Goal: Task Accomplishment & Management: Manage account settings

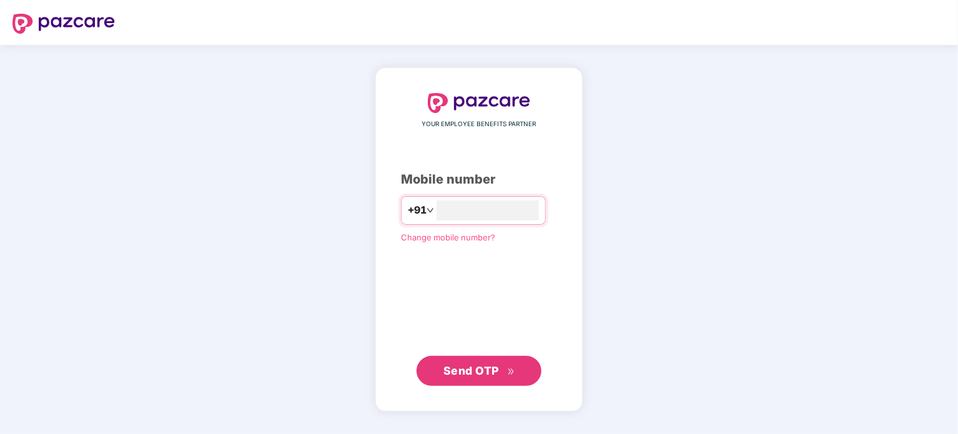
type input "**********"
click at [472, 377] on span "Send OTP" at bounding box center [471, 369] width 56 height 13
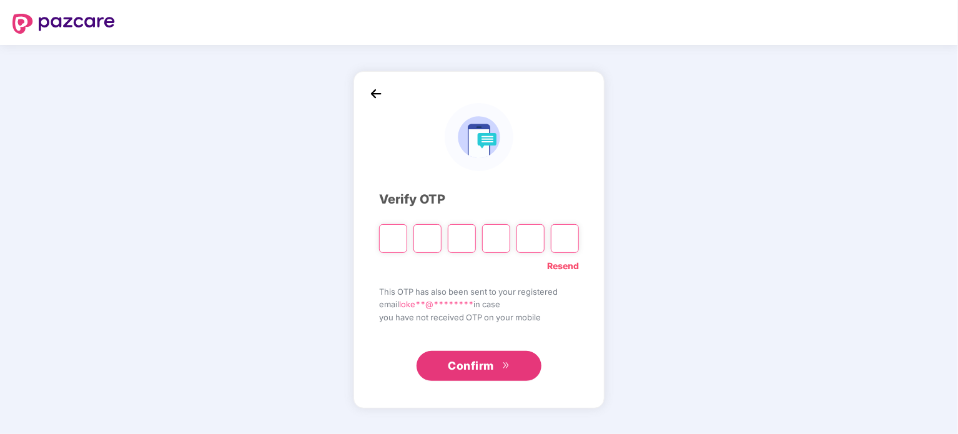
type input "*"
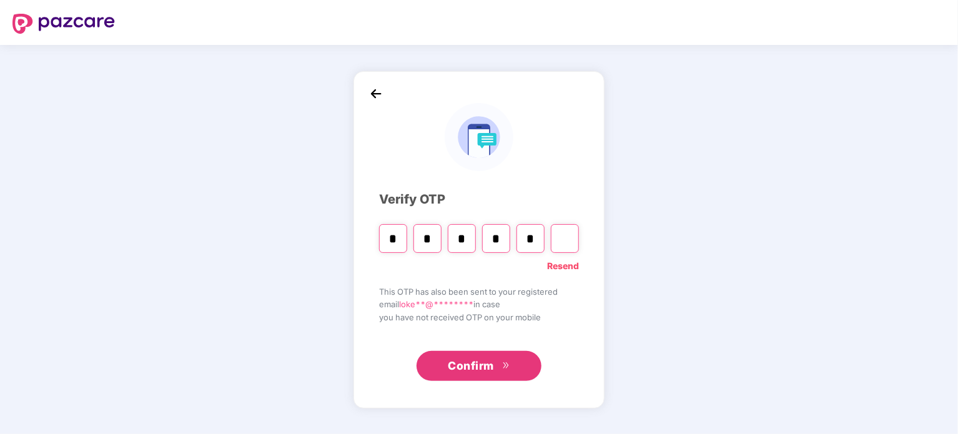
type input "*"
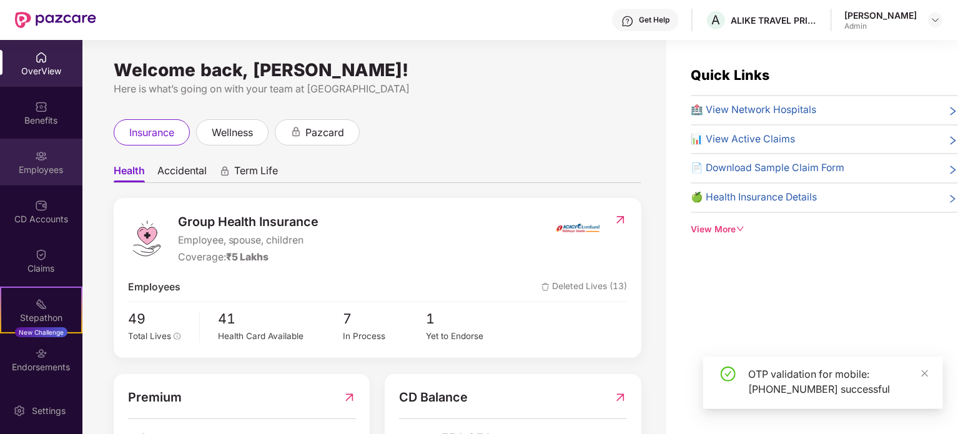
click at [57, 174] on div "Employees" at bounding box center [41, 170] width 82 height 12
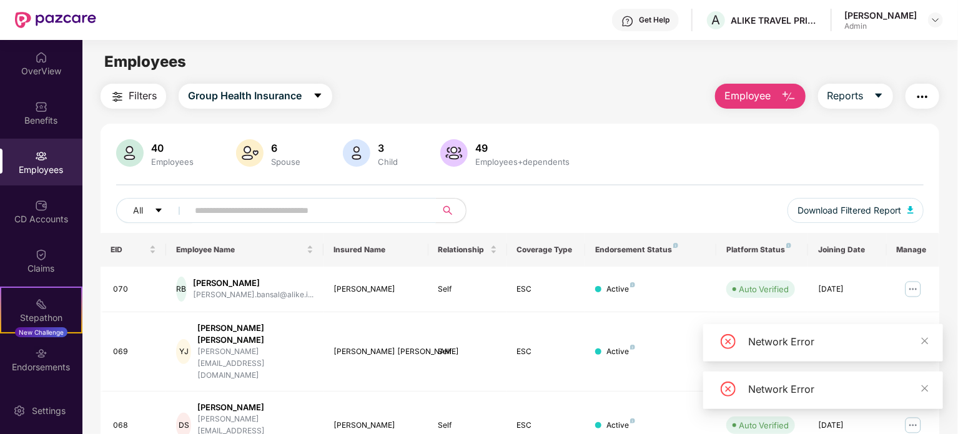
click at [216, 204] on input "text" at bounding box center [307, 210] width 224 height 19
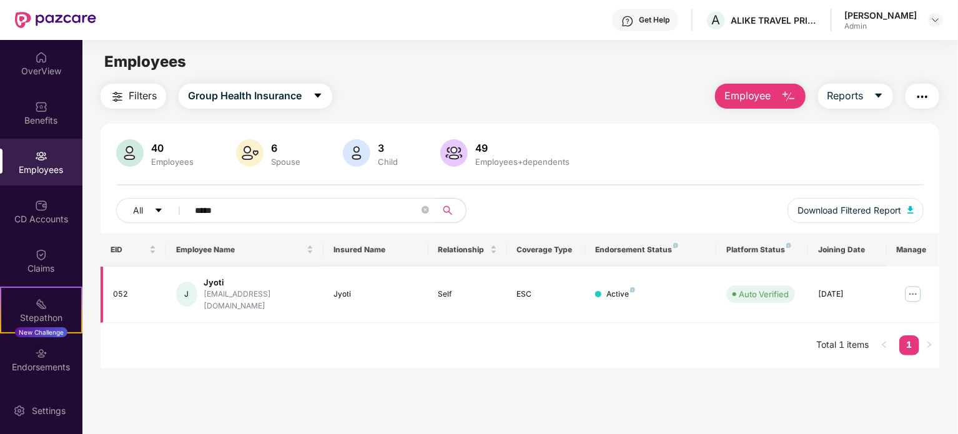
type input "*****"
click at [225, 285] on div "Jyoti" at bounding box center [259, 283] width 110 height 12
click at [912, 284] on img at bounding box center [913, 294] width 20 height 20
click at [232, 293] on div "jyoti@alike.io" at bounding box center [259, 300] width 110 height 24
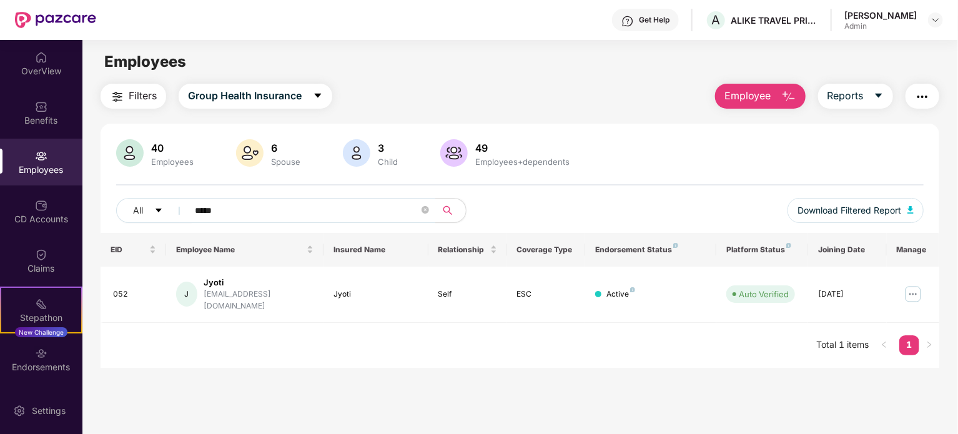
click at [754, 99] on span "Employee" at bounding box center [747, 96] width 47 height 16
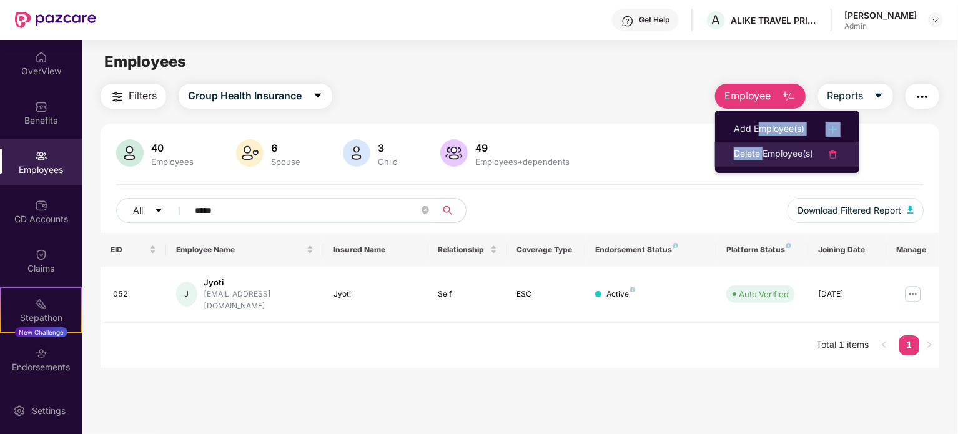
drag, startPoint x: 761, startPoint y: 141, endPoint x: 763, endPoint y: 149, distance: 8.5
click at [763, 149] on ul "Add Employee(s) Delete Employee(s)" at bounding box center [787, 142] width 144 height 62
click at [763, 149] on div "Delete Employee(s)" at bounding box center [773, 154] width 79 height 15
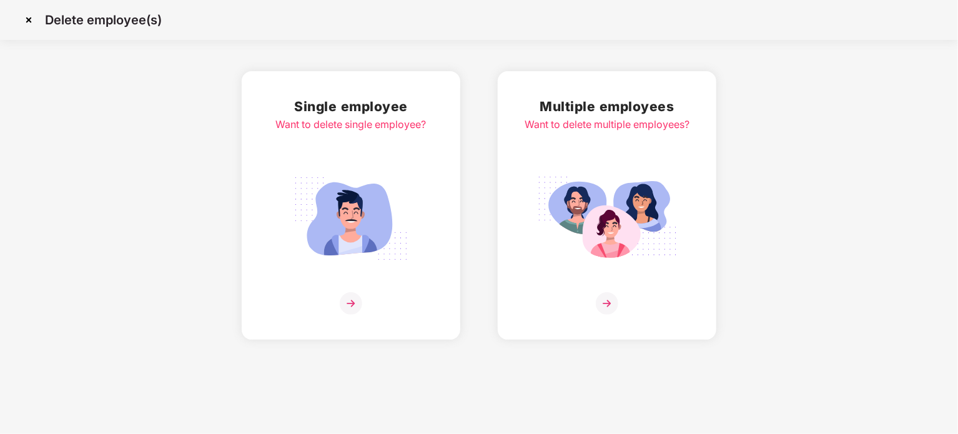
click at [353, 299] on img at bounding box center [351, 303] width 22 height 22
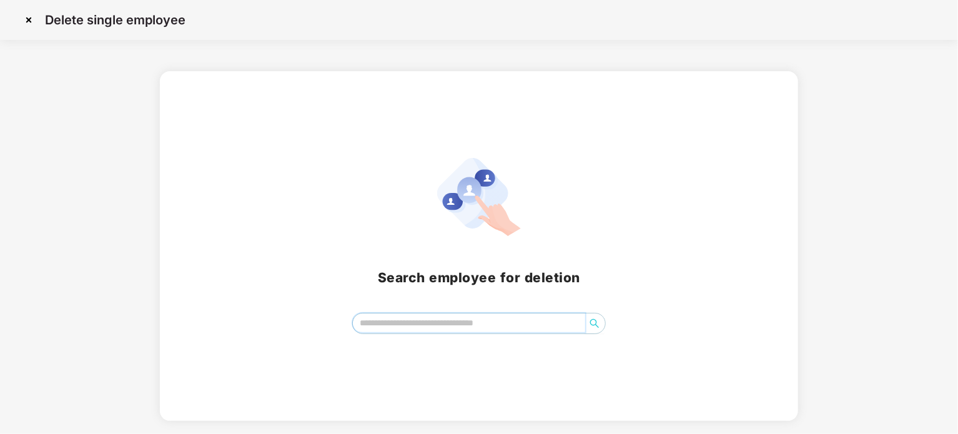
click at [408, 328] on input "search" at bounding box center [469, 322] width 232 height 19
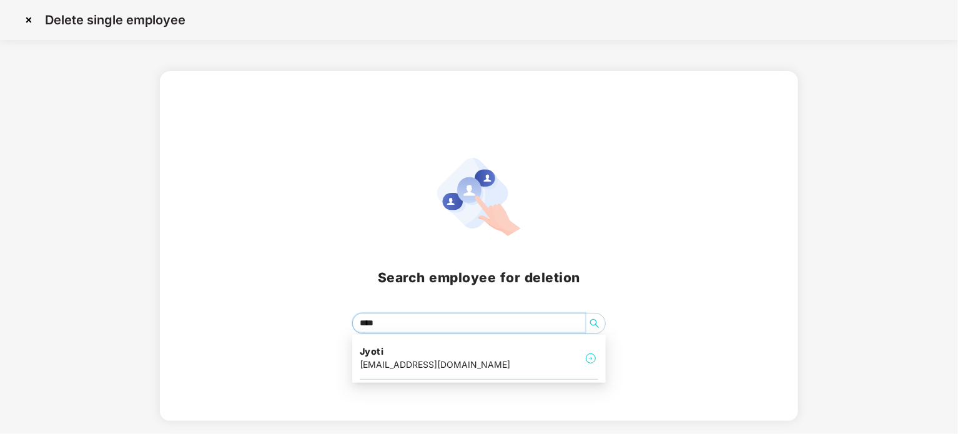
type input "*****"
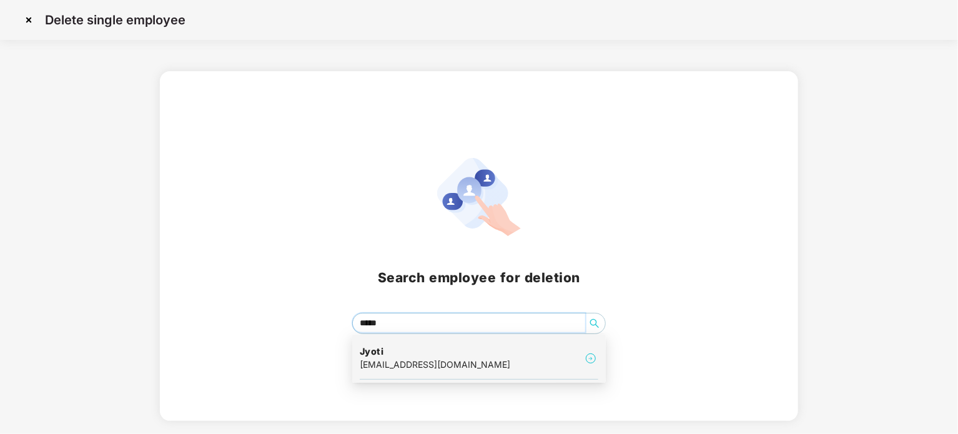
click at [394, 348] on h4 "Jyoti" at bounding box center [435, 351] width 150 height 12
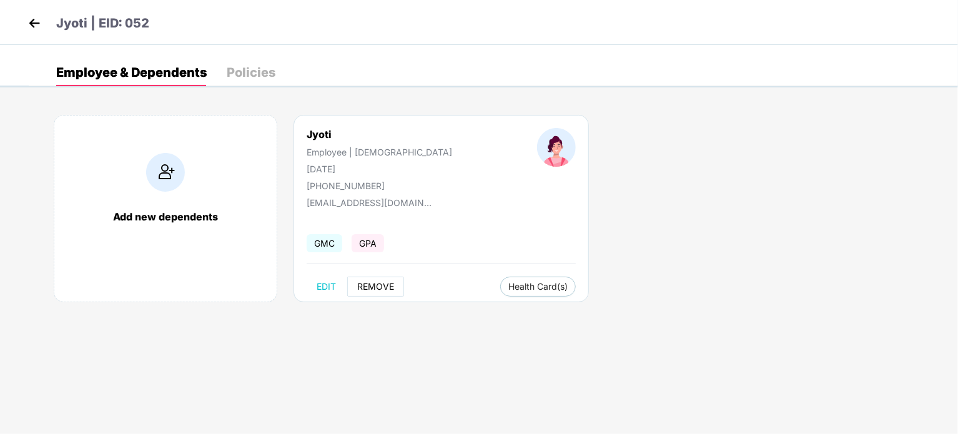
click at [365, 282] on span "REMOVE" at bounding box center [375, 287] width 37 height 10
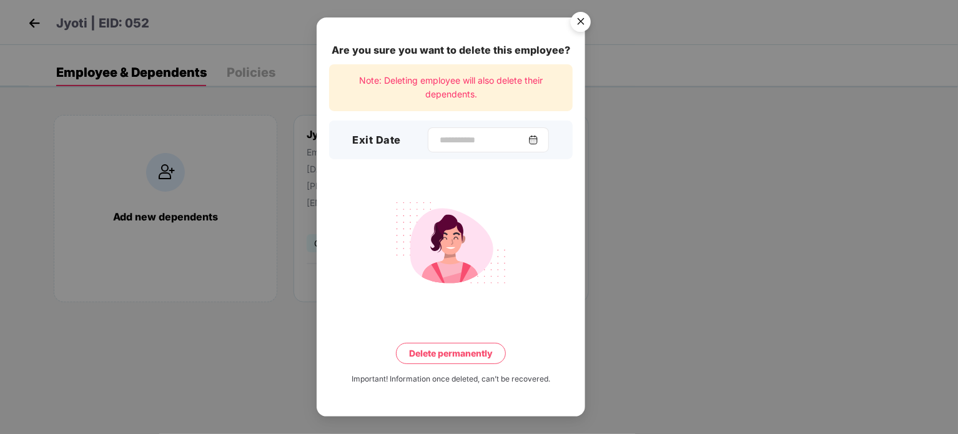
click at [475, 132] on div at bounding box center [488, 139] width 121 height 25
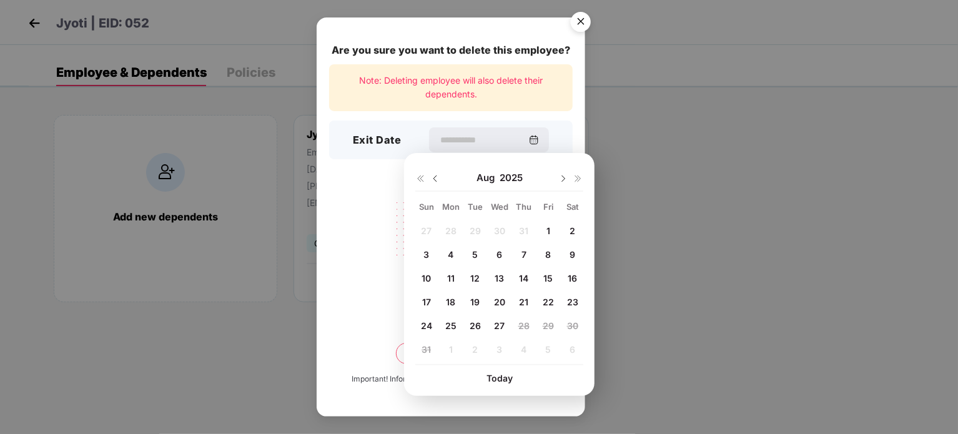
click at [530, 255] on div "7" at bounding box center [524, 254] width 19 height 19
type input "**********"
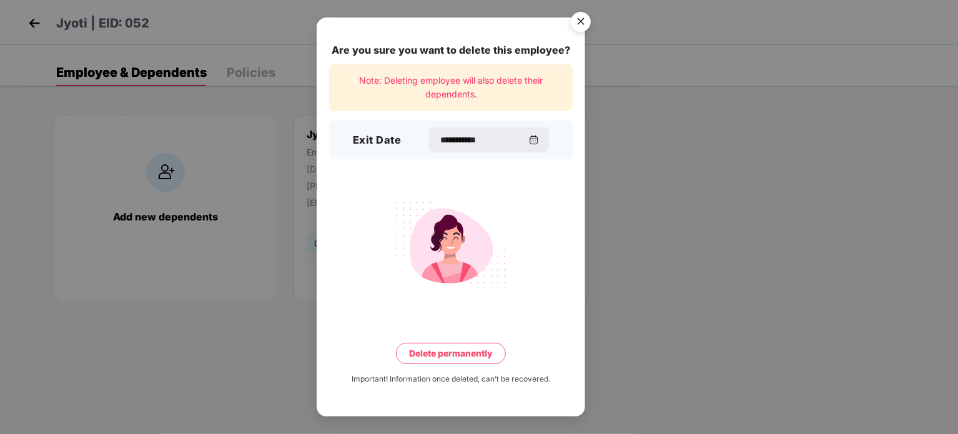
click at [454, 359] on button "Delete permanently" at bounding box center [451, 353] width 110 height 21
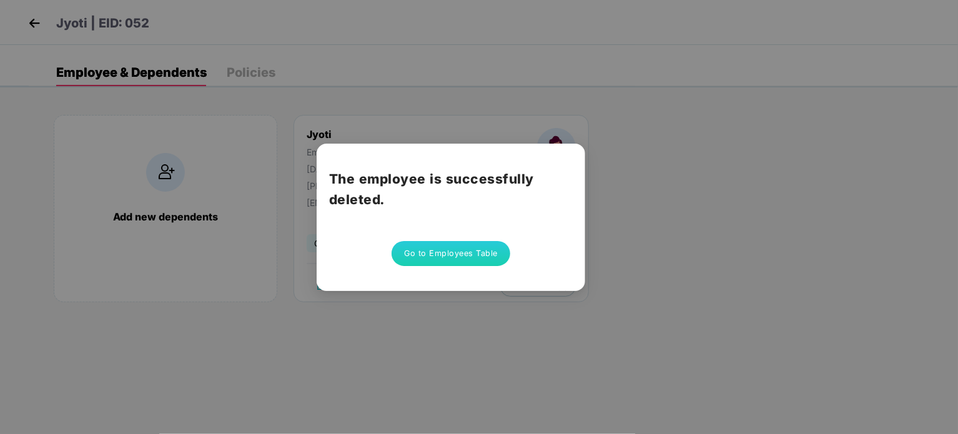
click at [437, 252] on button "Go to Employees Table" at bounding box center [451, 253] width 119 height 25
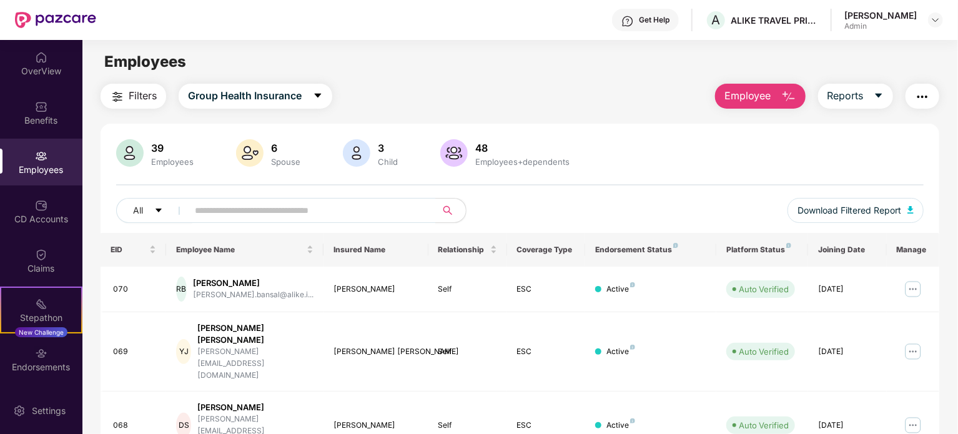
click at [737, 94] on span "Employee" at bounding box center [747, 96] width 47 height 16
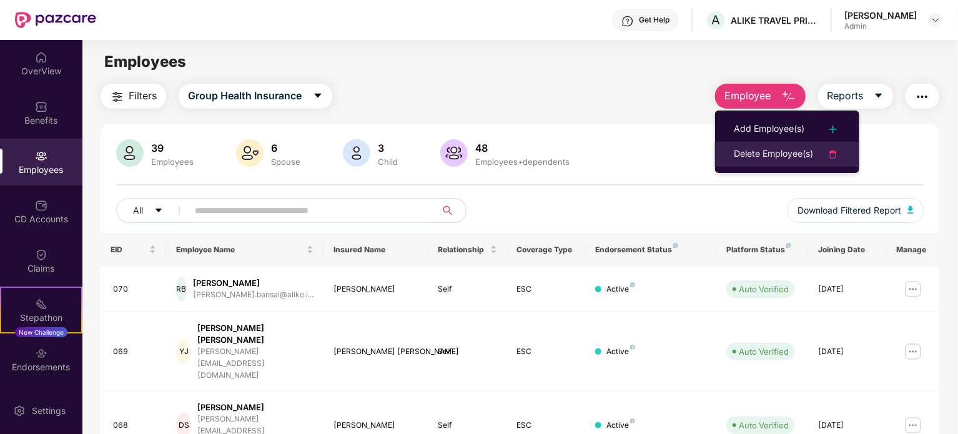
click at [757, 164] on li "Delete Employee(s)" at bounding box center [787, 154] width 144 height 25
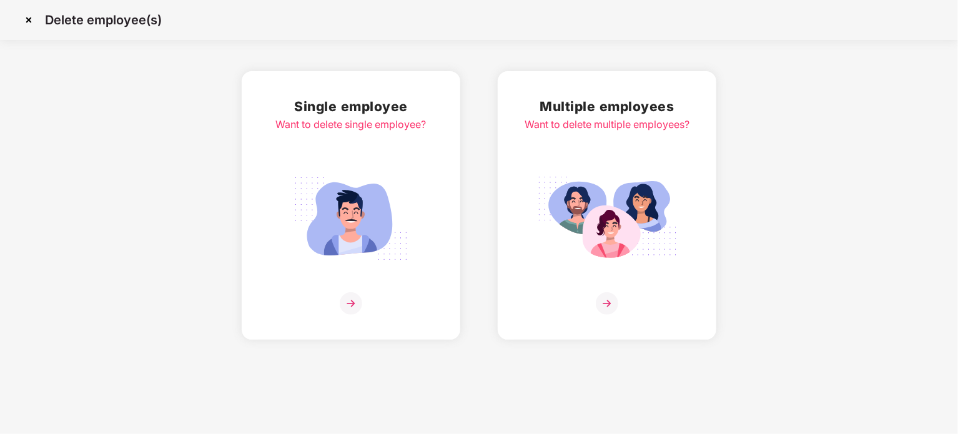
click at [355, 302] on img at bounding box center [351, 303] width 22 height 22
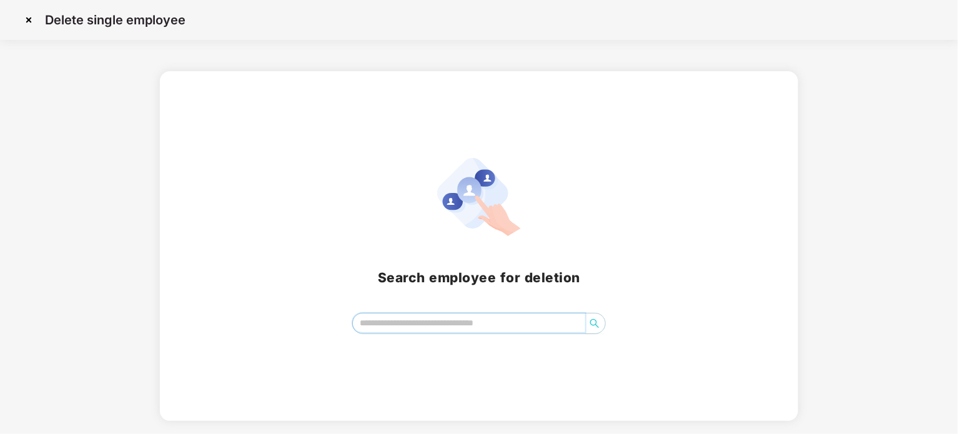
click at [416, 321] on input "search" at bounding box center [469, 322] width 232 height 19
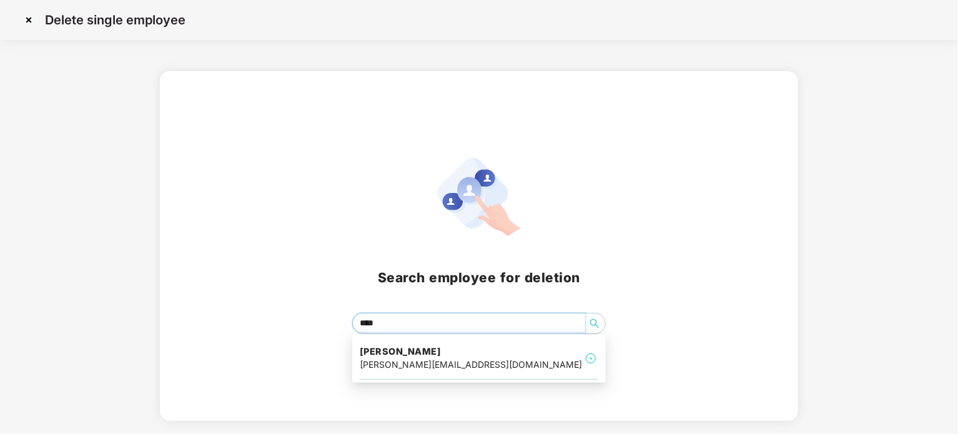
type input "*****"
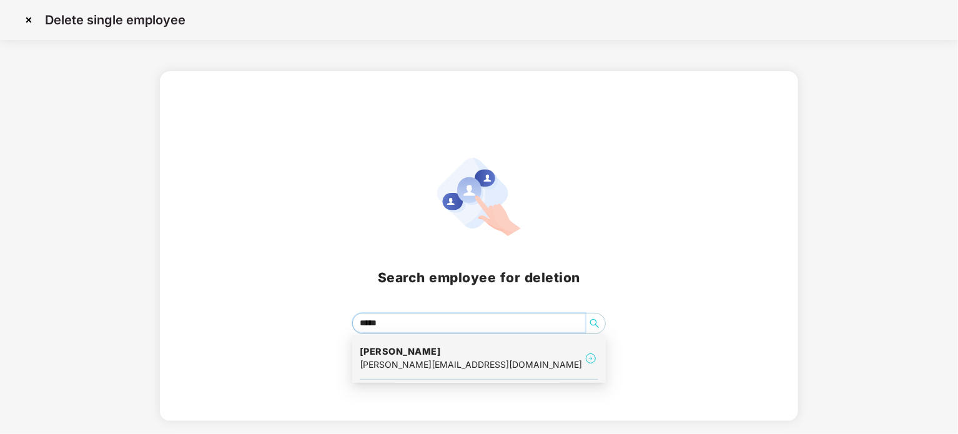
click at [408, 362] on div "pragati@alike.io" at bounding box center [471, 365] width 222 height 14
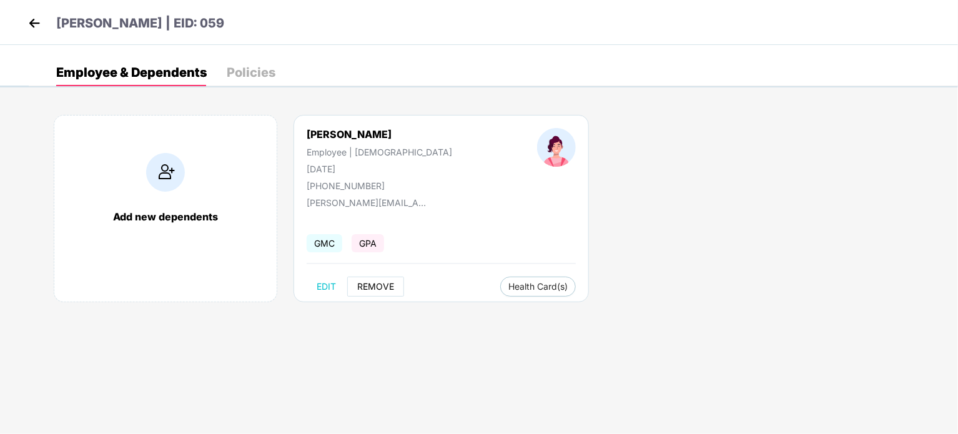
click at [373, 282] on span "REMOVE" at bounding box center [375, 287] width 37 height 10
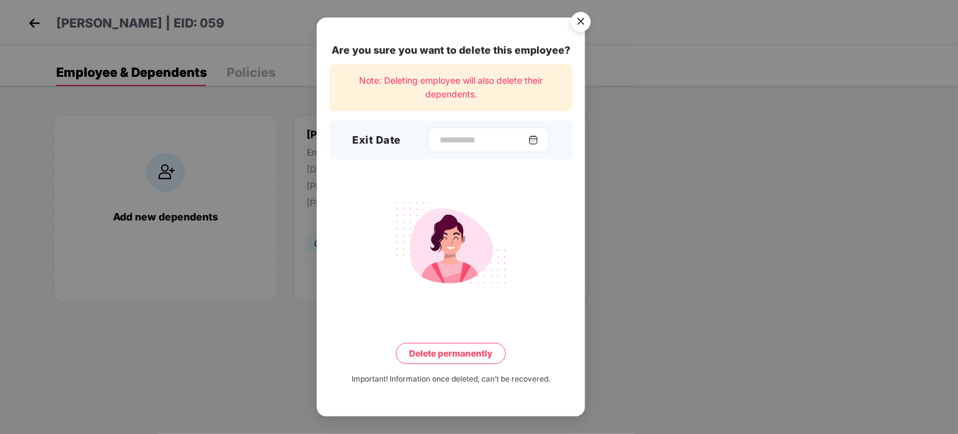
click at [548, 139] on div at bounding box center [488, 139] width 121 height 25
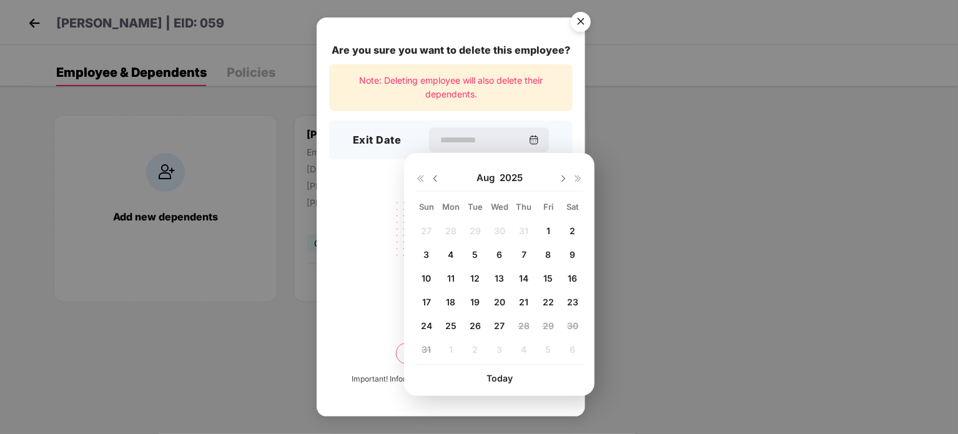
click at [545, 254] on span "8" at bounding box center [548, 254] width 6 height 11
type input "**********"
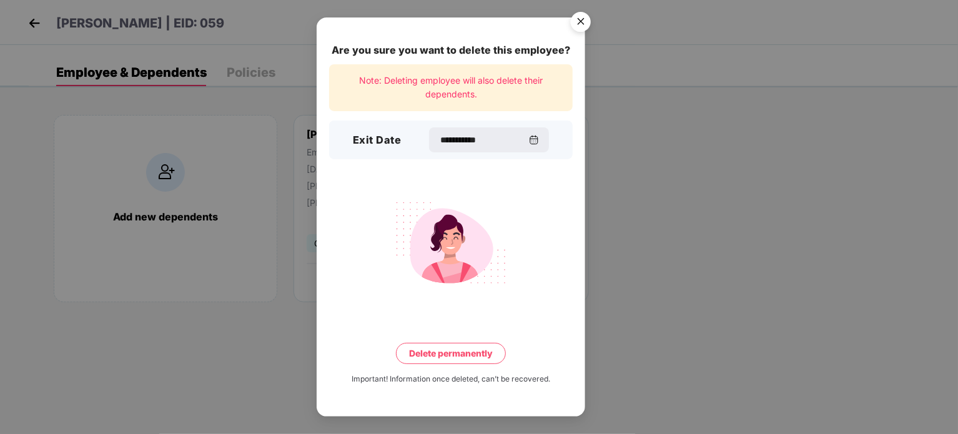
click at [441, 352] on button "Delete permanently" at bounding box center [451, 353] width 110 height 21
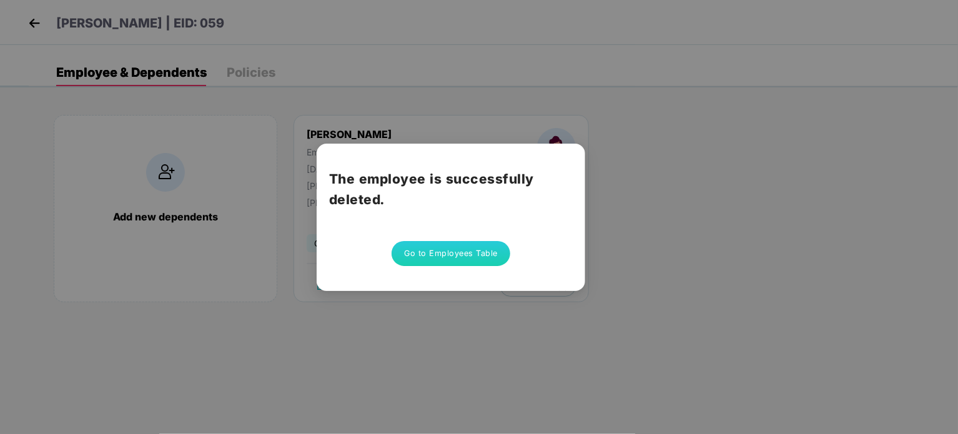
click at [457, 254] on button "Go to Employees Table" at bounding box center [451, 253] width 119 height 25
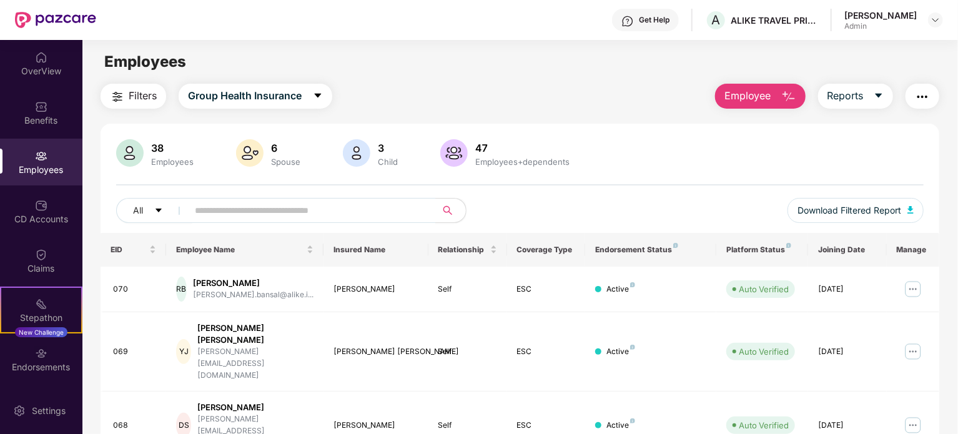
click at [766, 99] on span "Employee" at bounding box center [747, 96] width 47 height 16
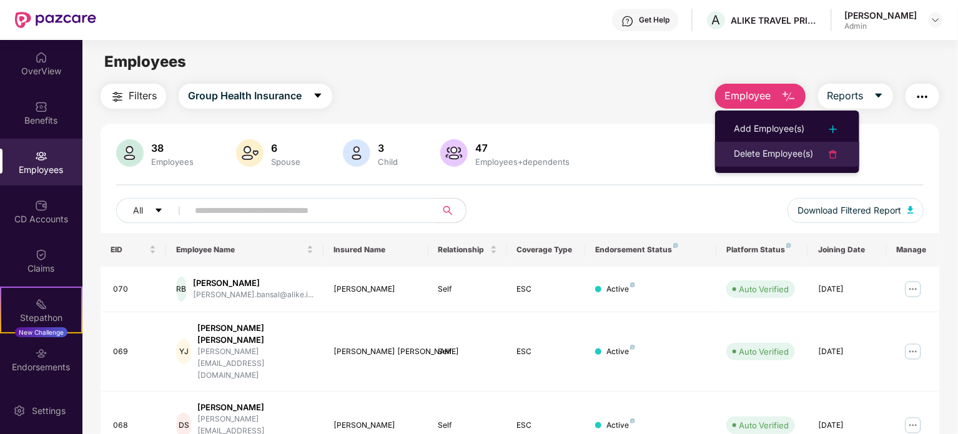
click at [750, 150] on div "Delete Employee(s)" at bounding box center [773, 154] width 79 height 15
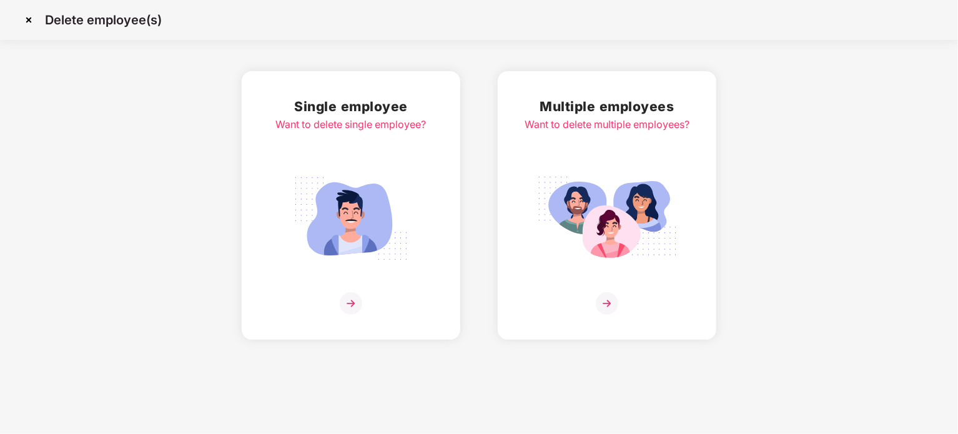
click at [352, 297] on img at bounding box center [351, 303] width 22 height 22
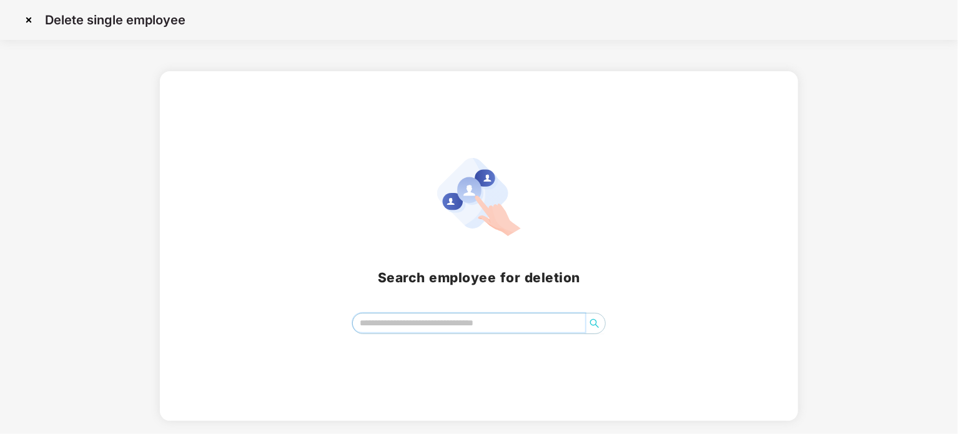
click at [395, 328] on input "search" at bounding box center [469, 322] width 232 height 19
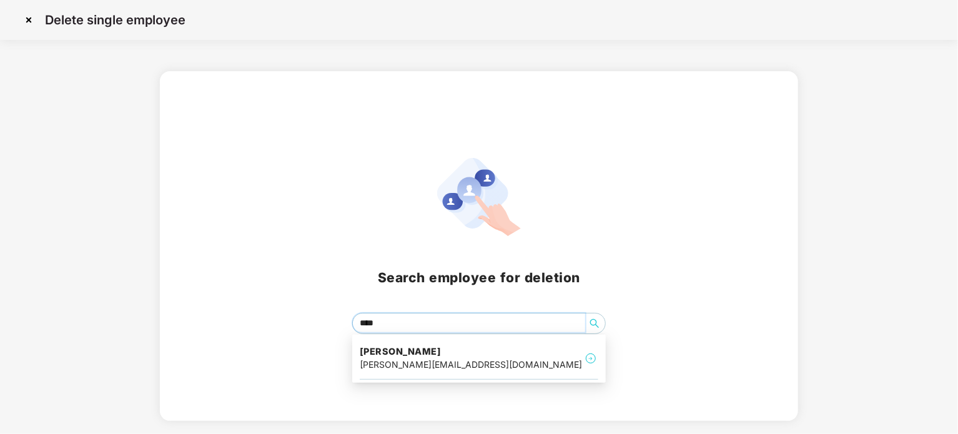
type input "*****"
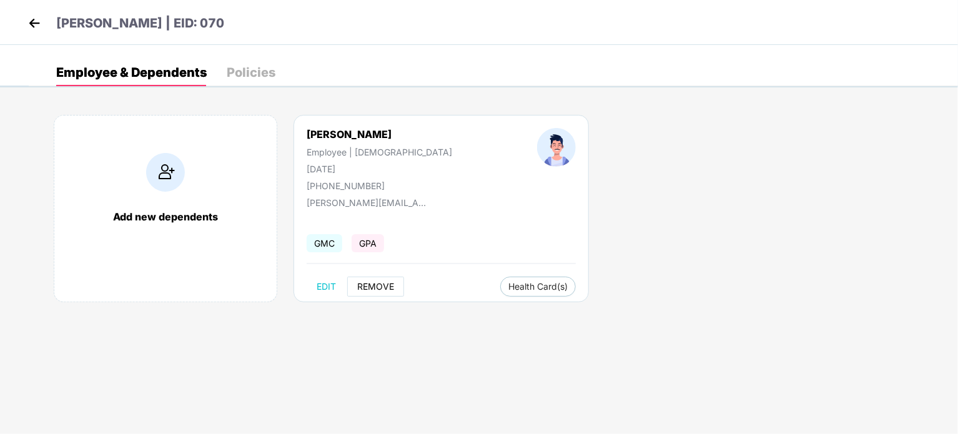
click at [377, 284] on span "REMOVE" at bounding box center [375, 287] width 37 height 10
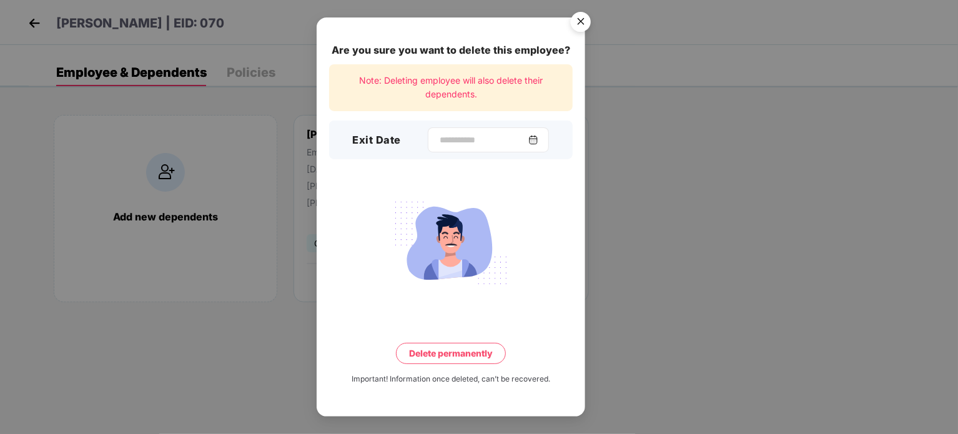
click at [538, 135] on img at bounding box center [533, 140] width 10 height 10
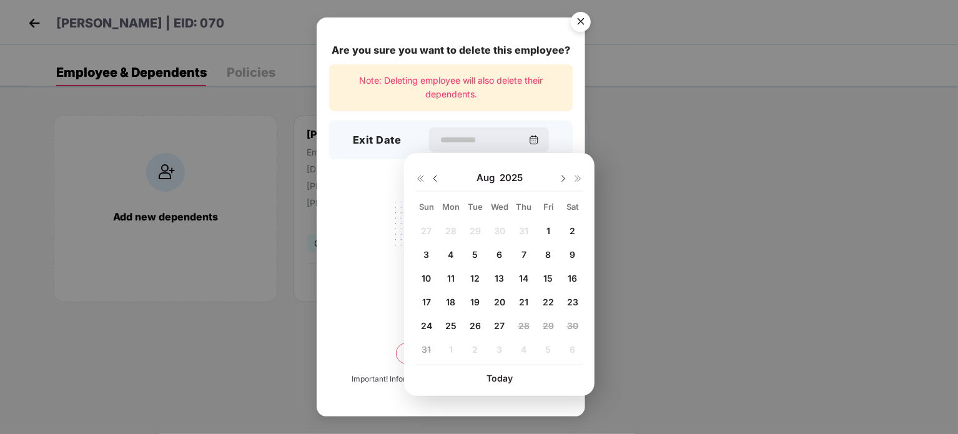
click at [450, 302] on span "18" at bounding box center [450, 302] width 9 height 11
type input "**********"
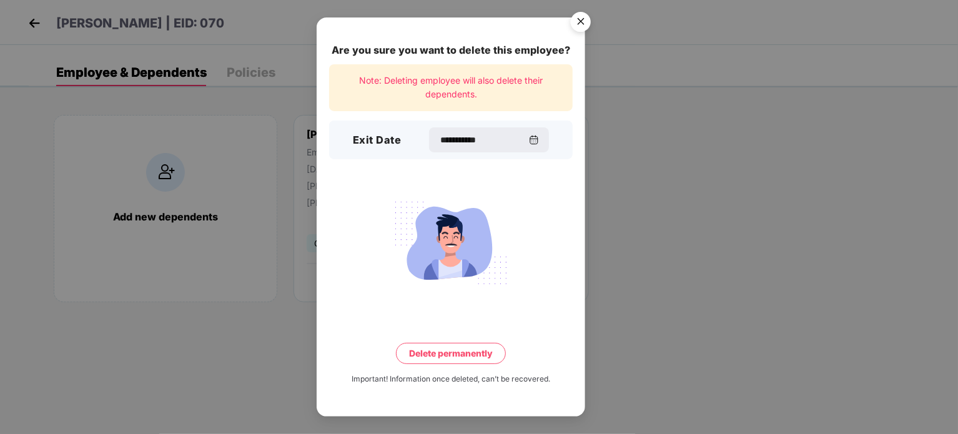
click at [456, 359] on button "Delete permanently" at bounding box center [451, 353] width 110 height 21
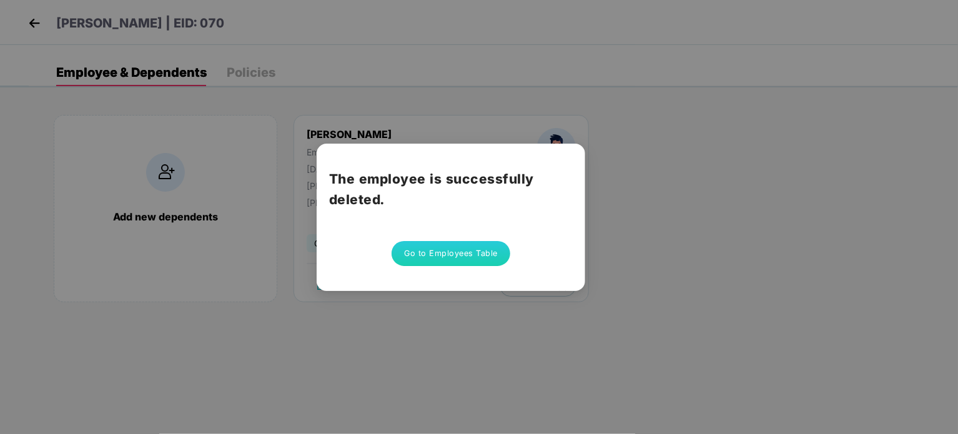
click at [473, 252] on button "Go to Employees Table" at bounding box center [451, 253] width 119 height 25
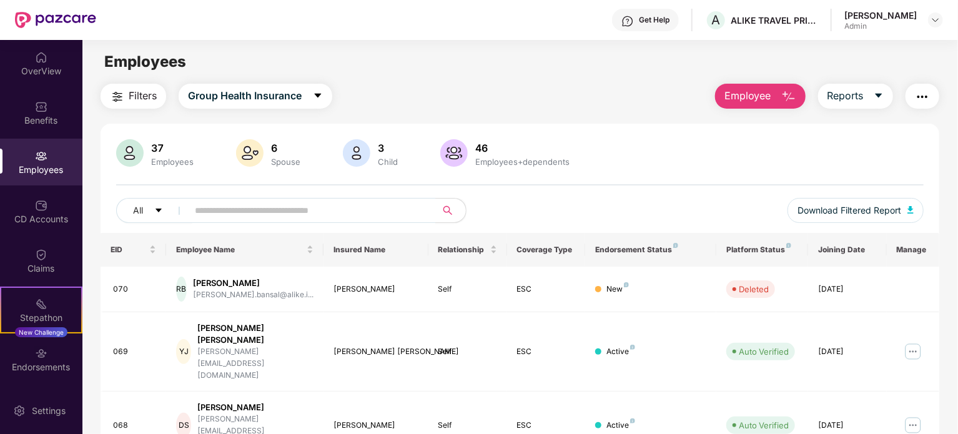
click at [787, 97] on img "button" at bounding box center [788, 96] width 15 height 15
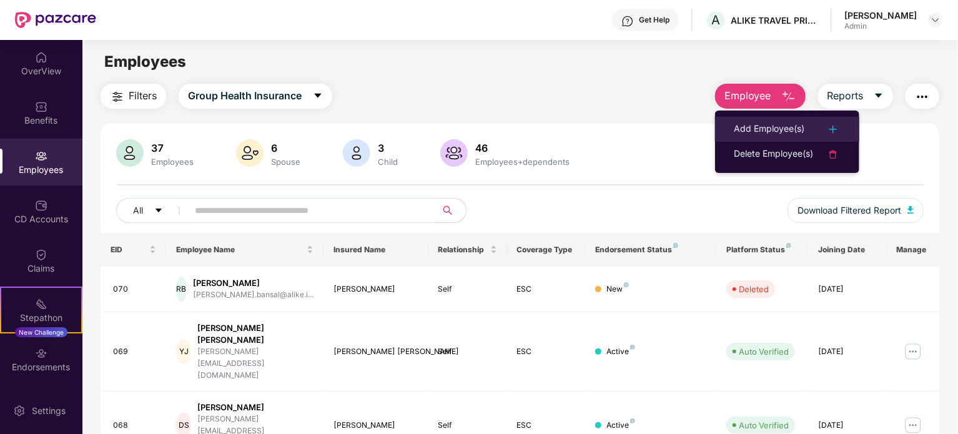
click at [784, 134] on div "Add Employee(s)" at bounding box center [769, 129] width 71 height 15
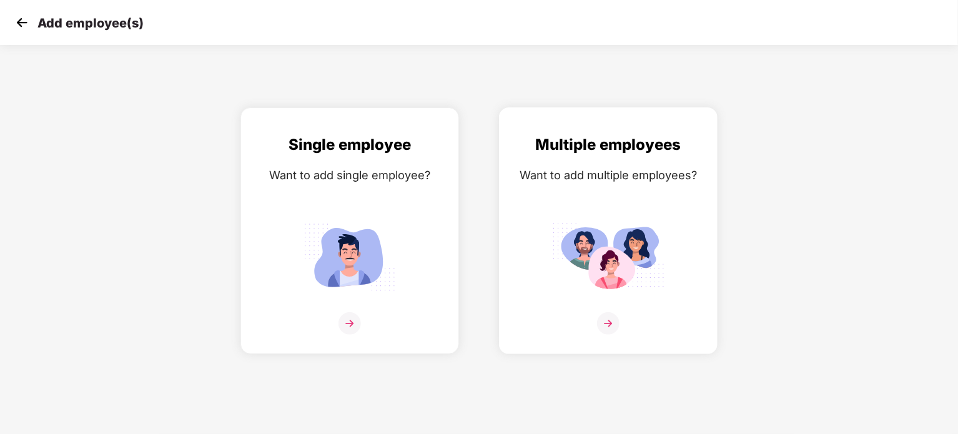
click at [612, 312] on img at bounding box center [608, 323] width 22 height 22
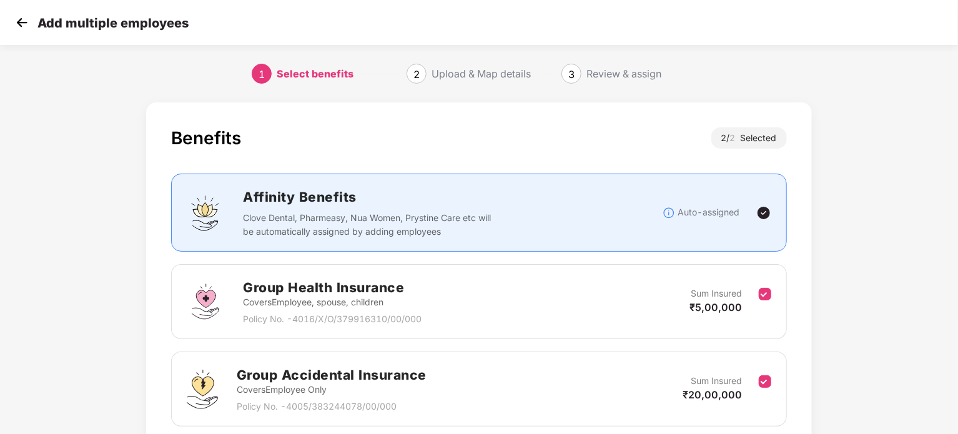
click at [919, 254] on div "Benefits 2 / 2 Selected Affinity Benefits Clove Dental, Pharmeasy, Nua Women, P…" at bounding box center [479, 315] width 958 height 439
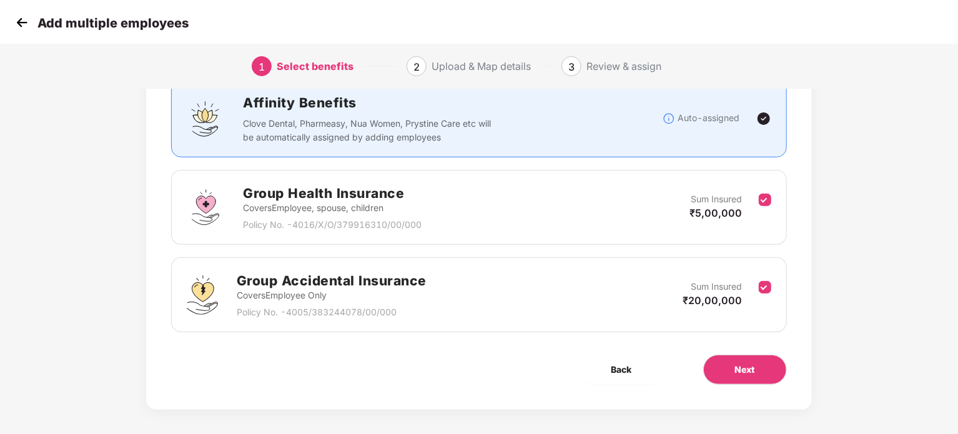
scroll to position [100, 0]
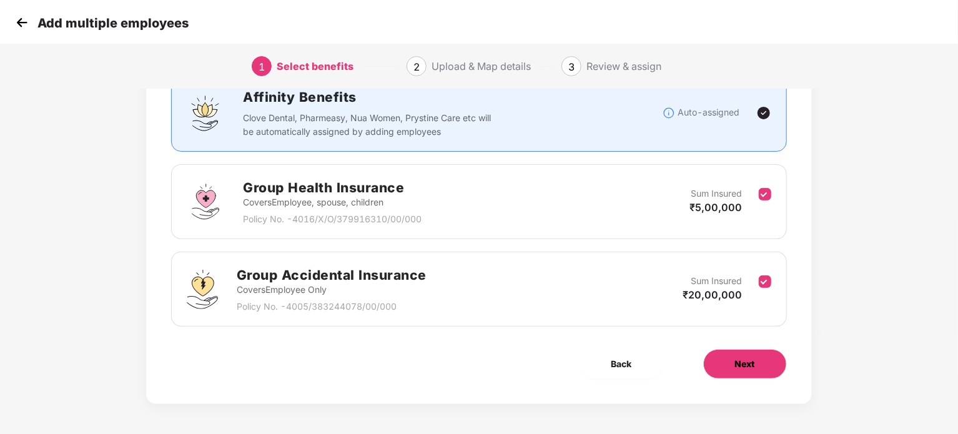
click at [743, 362] on span "Next" at bounding box center [745, 364] width 20 height 14
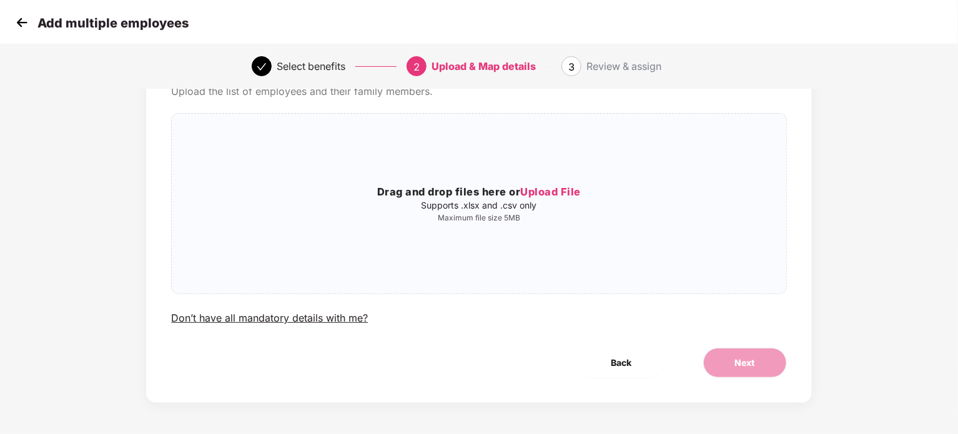
scroll to position [0, 0]
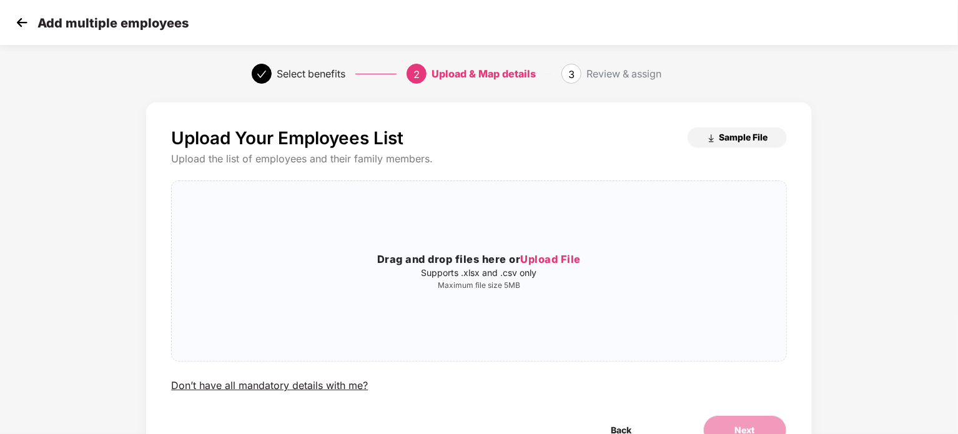
click at [764, 137] on span "Sample File" at bounding box center [743, 137] width 49 height 12
click at [549, 255] on span "Upload File" at bounding box center [550, 259] width 61 height 12
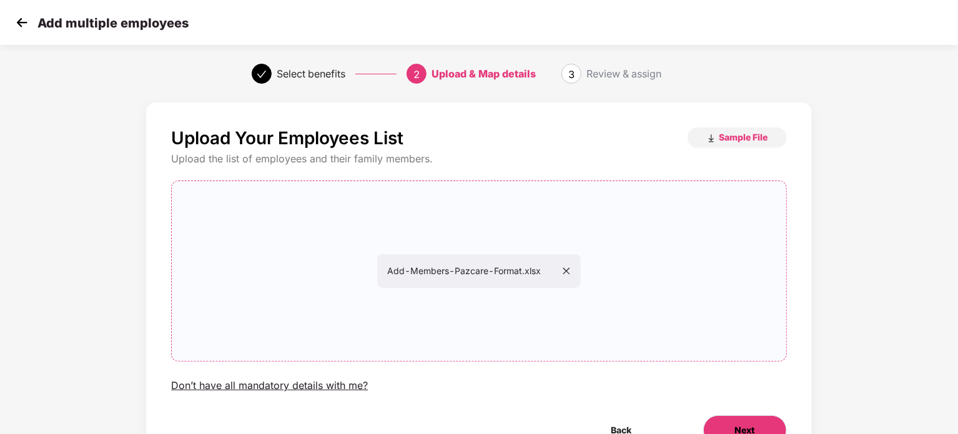
click at [759, 430] on button "Next" at bounding box center [745, 430] width 84 height 30
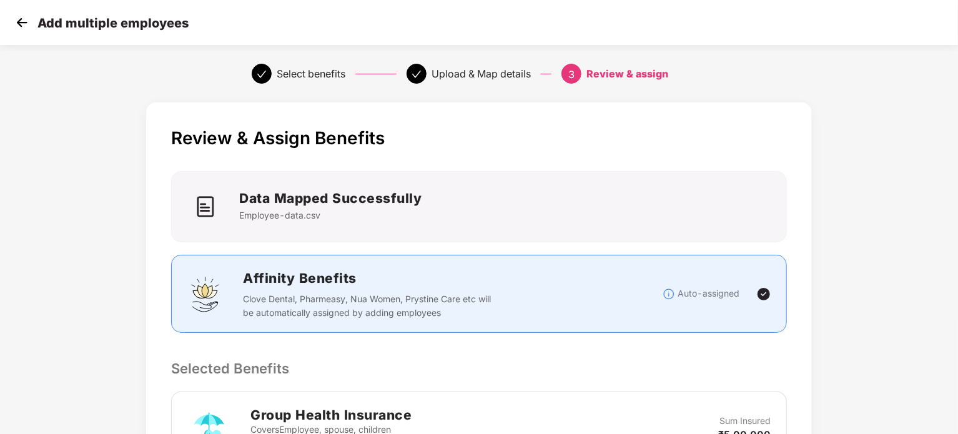
click at [930, 195] on div "Review & Assign Benefits Data Mapped Successfully Employee-data.csv Affinity Be…" at bounding box center [479, 439] width 958 height 687
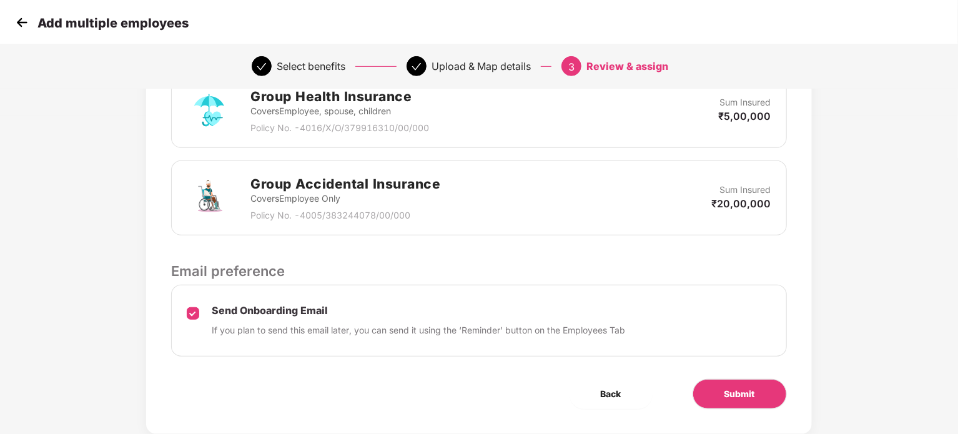
scroll to position [348, 0]
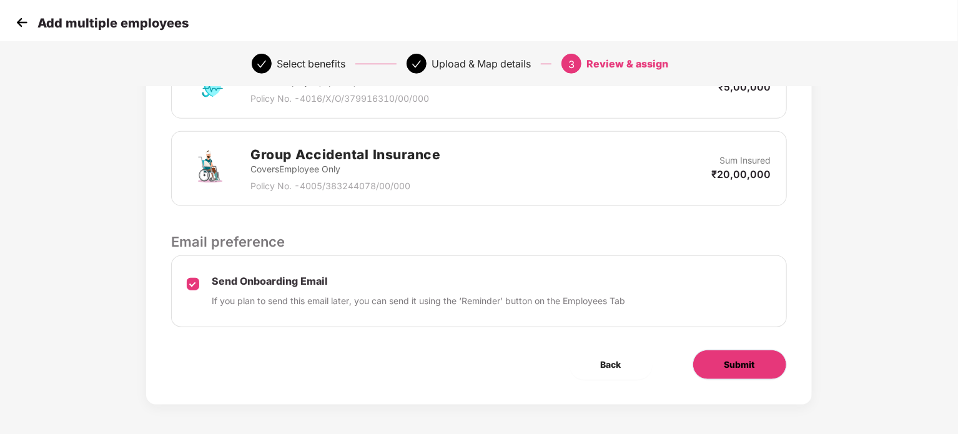
click at [750, 358] on span "Submit" at bounding box center [739, 365] width 31 height 14
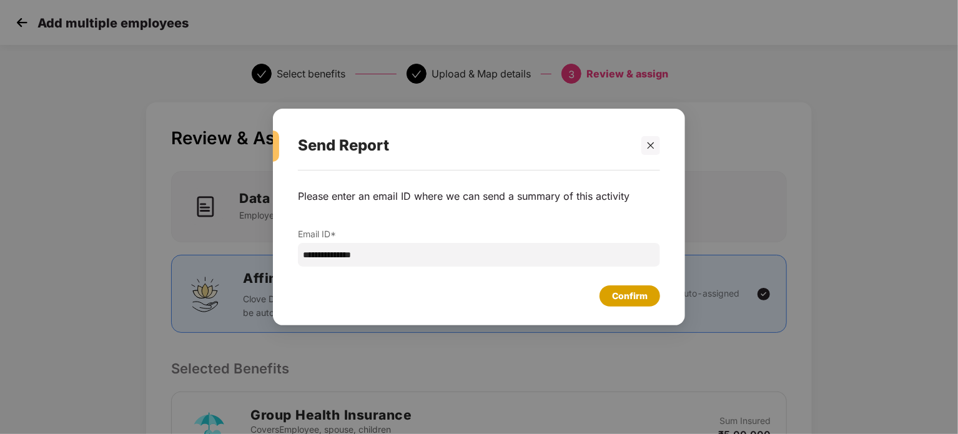
click at [627, 305] on div "Confirm" at bounding box center [629, 295] width 61 height 21
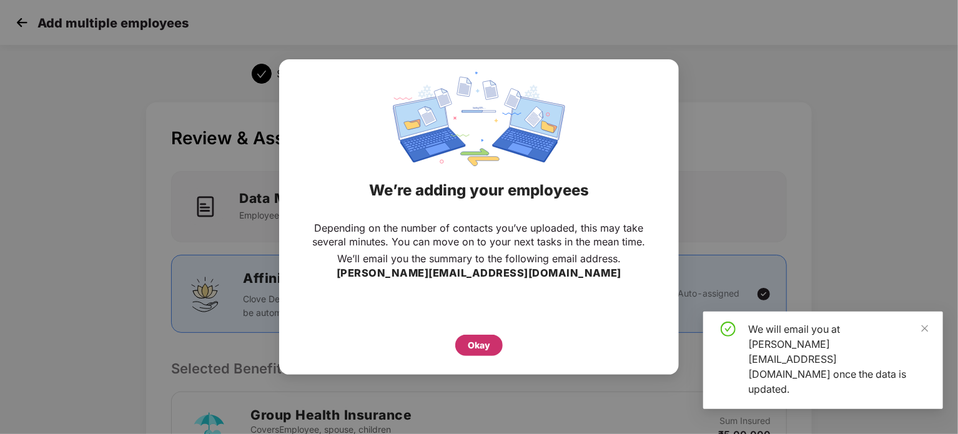
click at [473, 350] on div "Okay" at bounding box center [479, 345] width 22 height 14
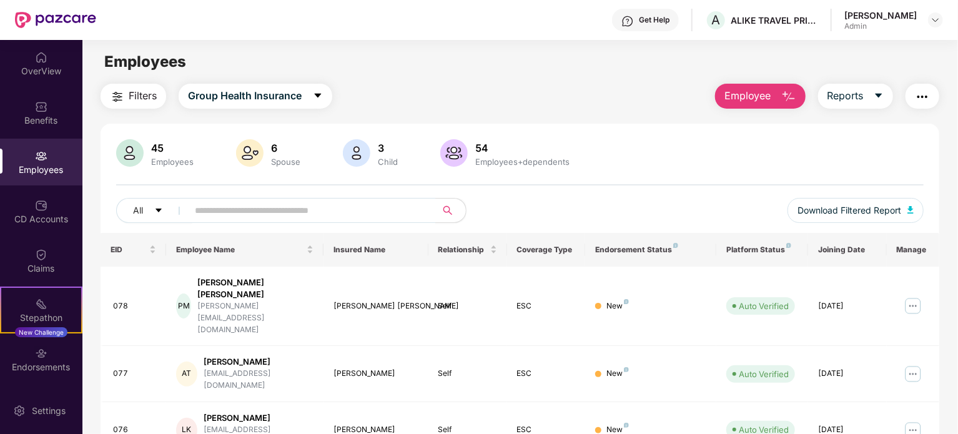
click at [650, 47] on main "Employees Filters Group Health Insurance Employee Reports 45 Employees 6 Spouse…" at bounding box center [519, 257] width 875 height 434
click at [654, 150] on div "45 Employees 6 Spouse 3 Child [DEMOGRAPHIC_DATA] Employees+dependents" at bounding box center [519, 154] width 807 height 30
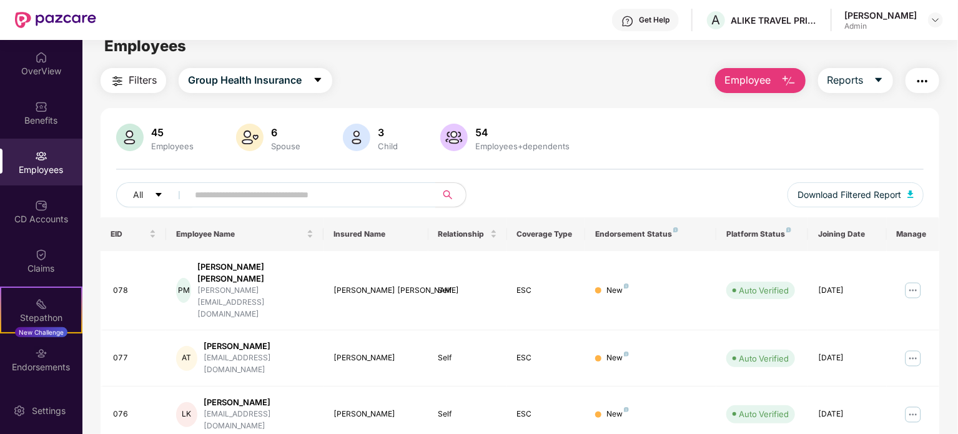
scroll to position [25, 0]
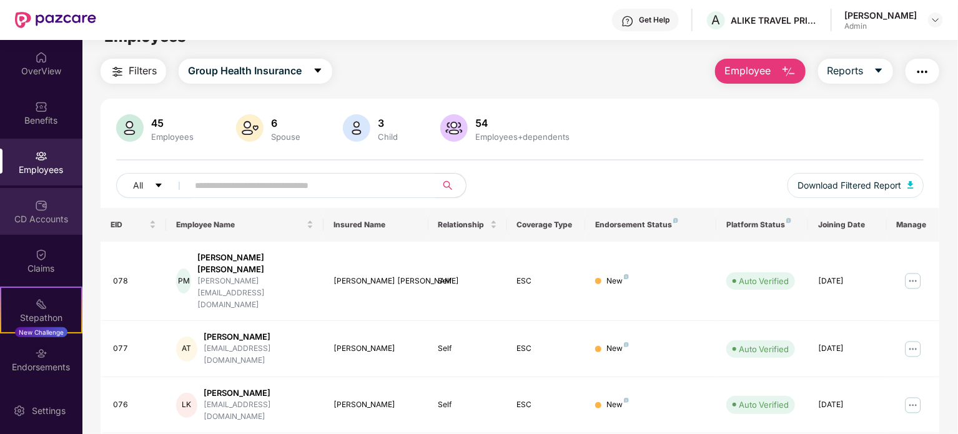
click at [65, 214] on div "CD Accounts" at bounding box center [41, 219] width 82 height 12
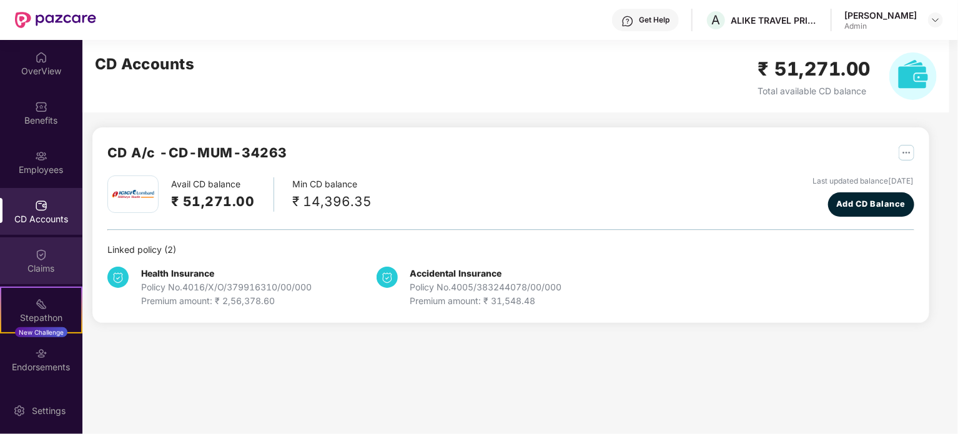
click at [24, 258] on div "Claims" at bounding box center [41, 260] width 82 height 47
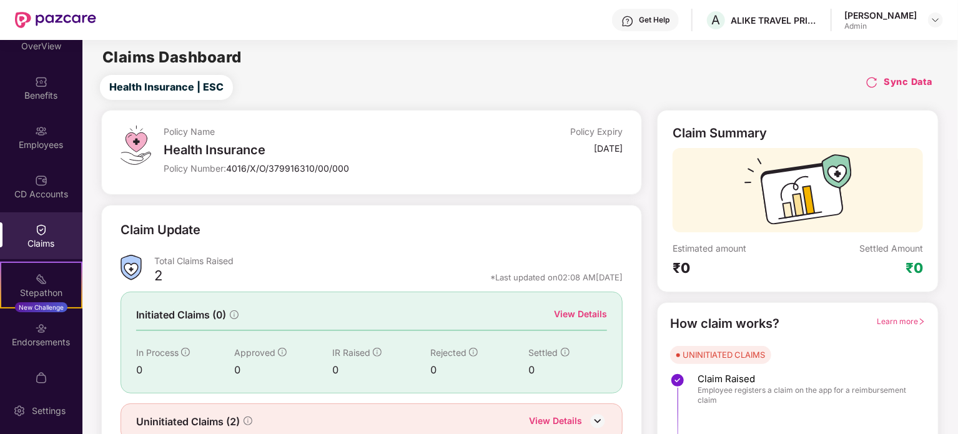
scroll to position [47, 0]
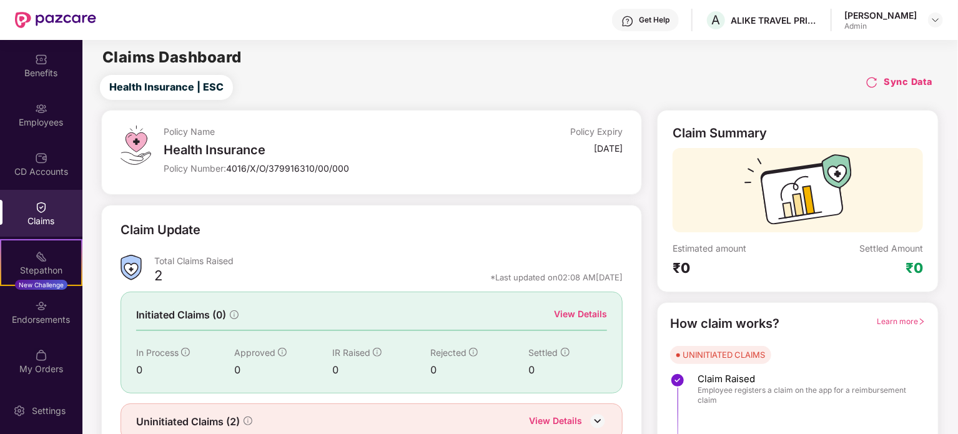
click at [950, 164] on div "Policy Name Health Insurance Policy Number: 4016/X/O/379916310/00/000 Policy Ex…" at bounding box center [520, 299] width 890 height 379
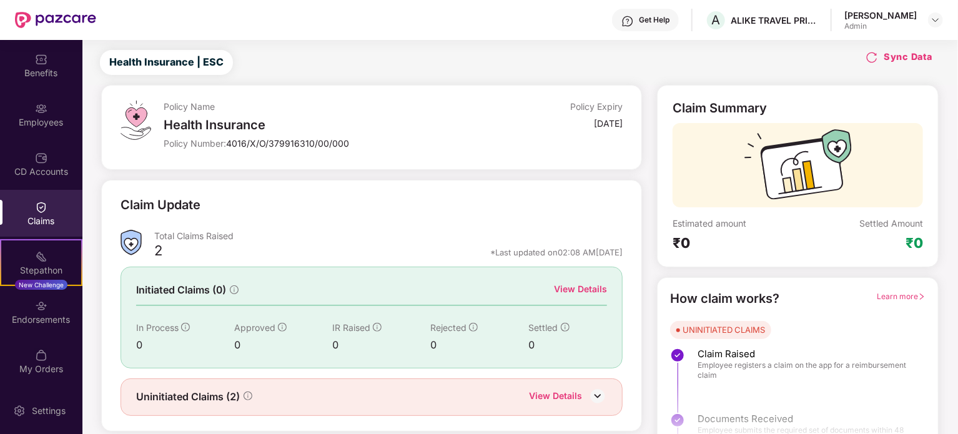
scroll to position [54, 0]
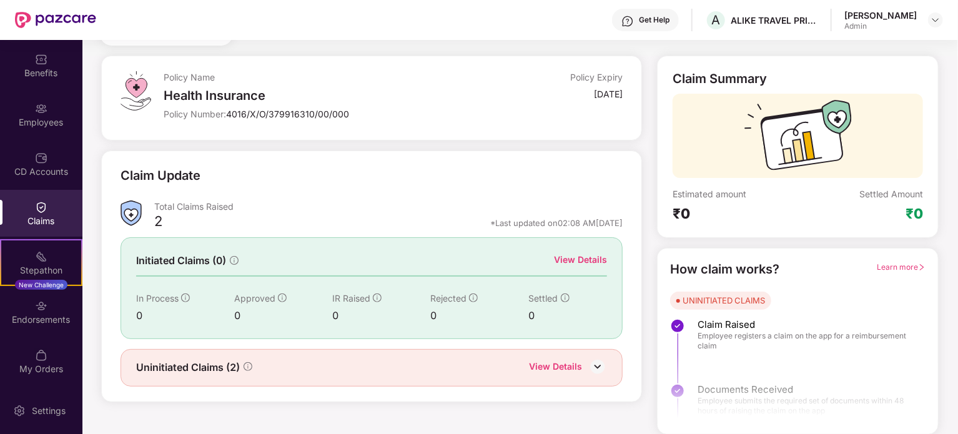
click at [599, 366] on img at bounding box center [597, 366] width 19 height 19
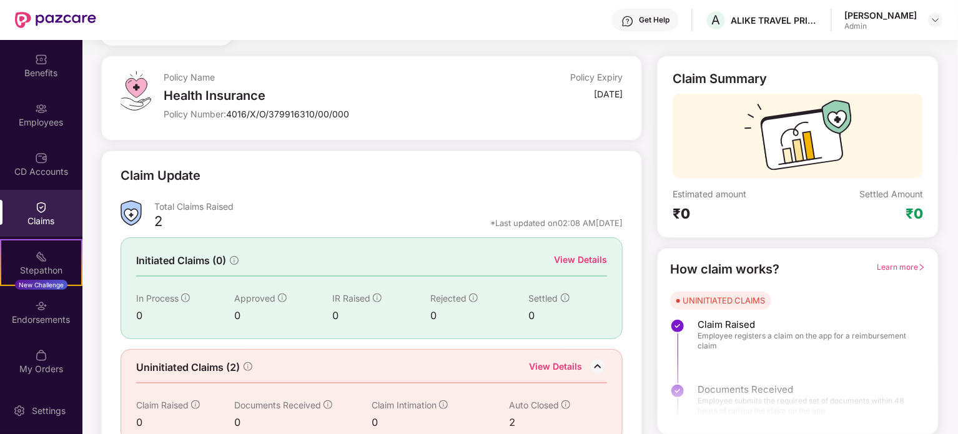
click at [397, 193] on div "Claim Update" at bounding box center [372, 183] width 503 height 34
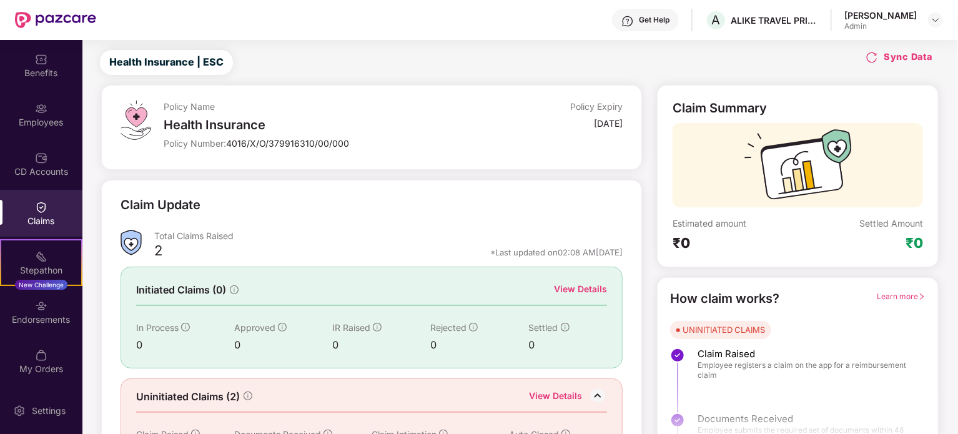
scroll to position [75, 0]
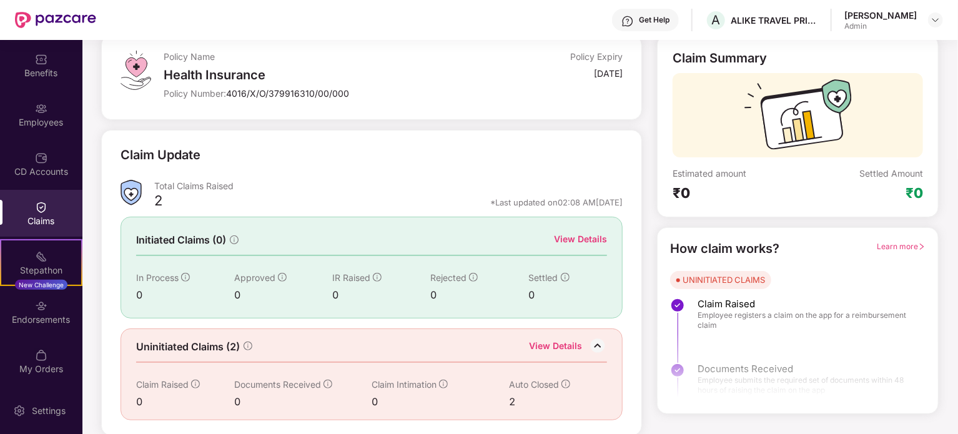
click at [548, 344] on div "View Details" at bounding box center [555, 347] width 53 height 16
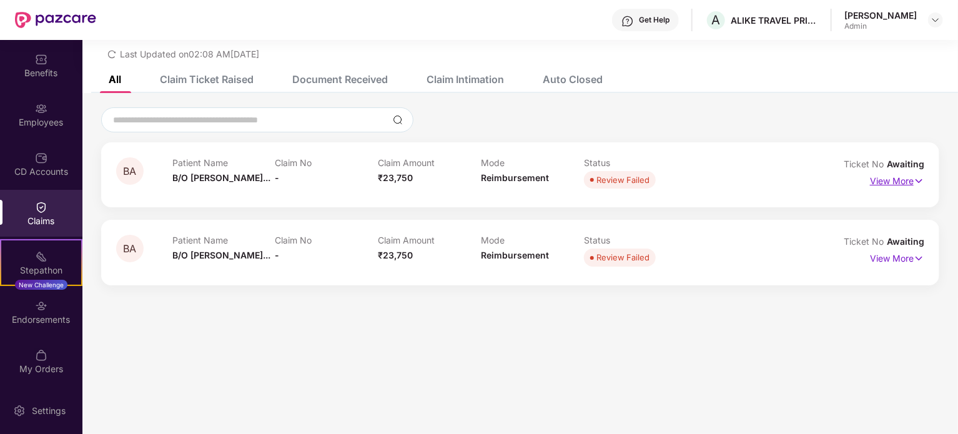
click at [914, 177] on img at bounding box center [919, 181] width 11 height 14
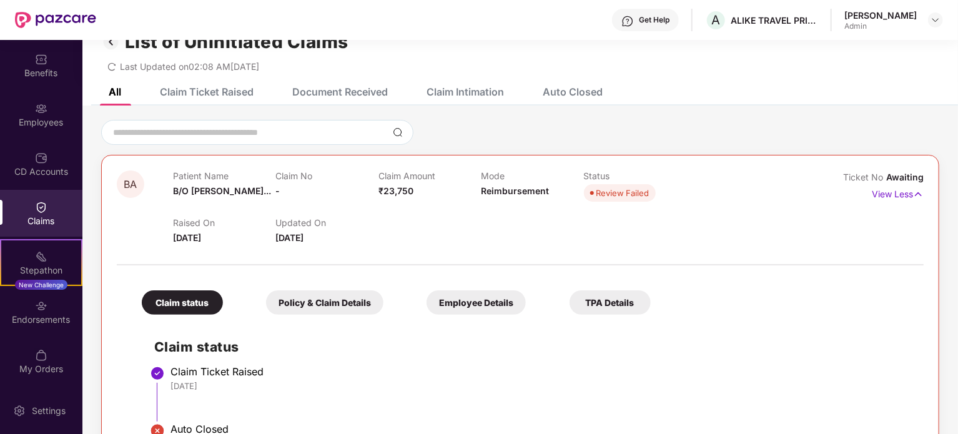
scroll to position [0, 0]
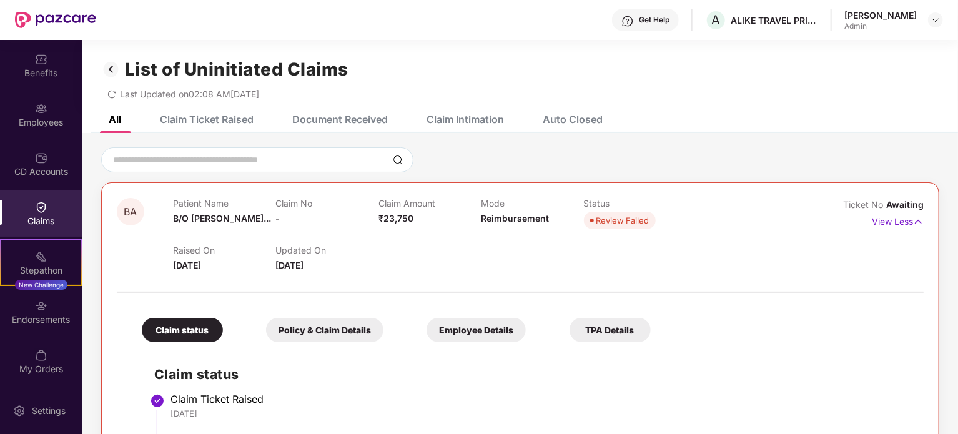
click at [242, 114] on div "Claim Ticket Raised" at bounding box center [207, 119] width 94 height 12
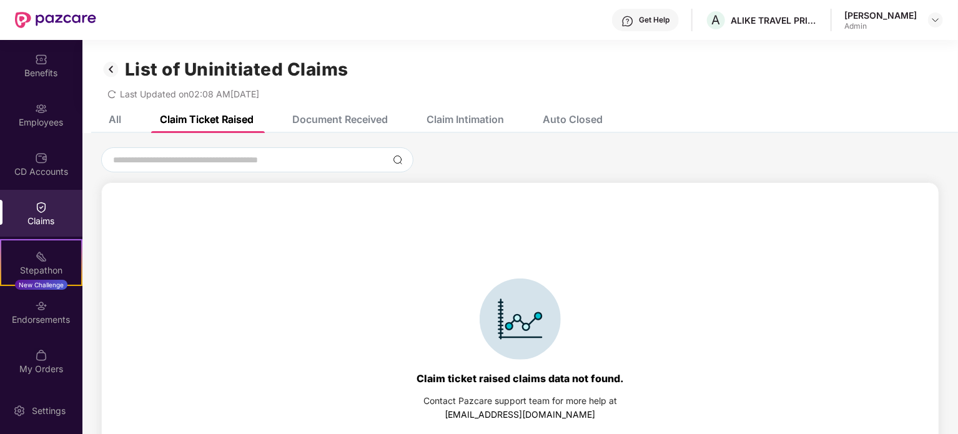
click at [319, 112] on div "Document Received" at bounding box center [330, 119] width 114 height 27
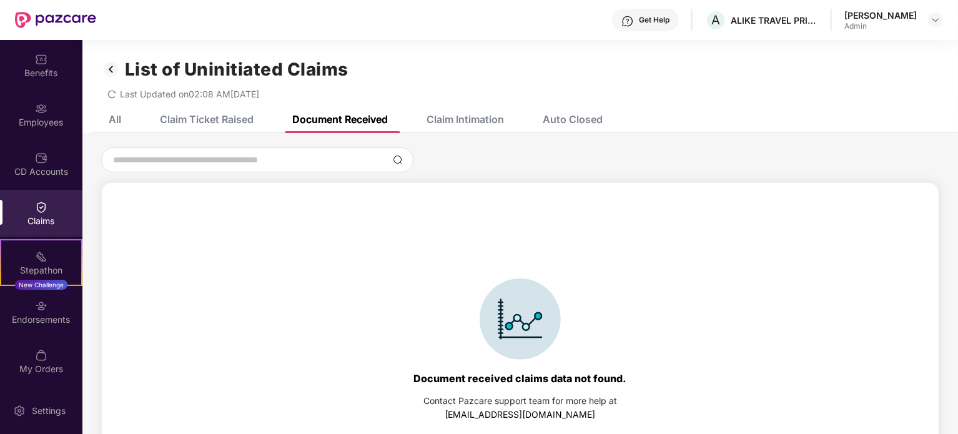
click at [447, 114] on div "Claim Intimation" at bounding box center [464, 119] width 77 height 12
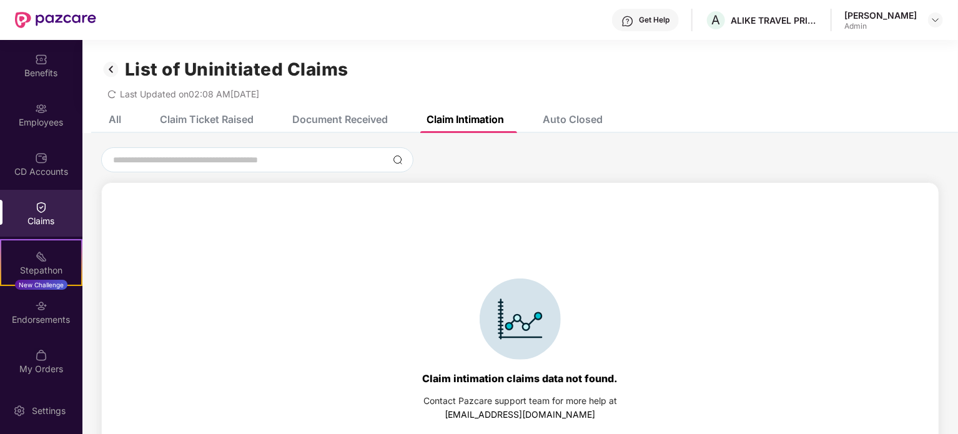
click at [563, 109] on div "Auto Closed" at bounding box center [563, 119] width 79 height 27
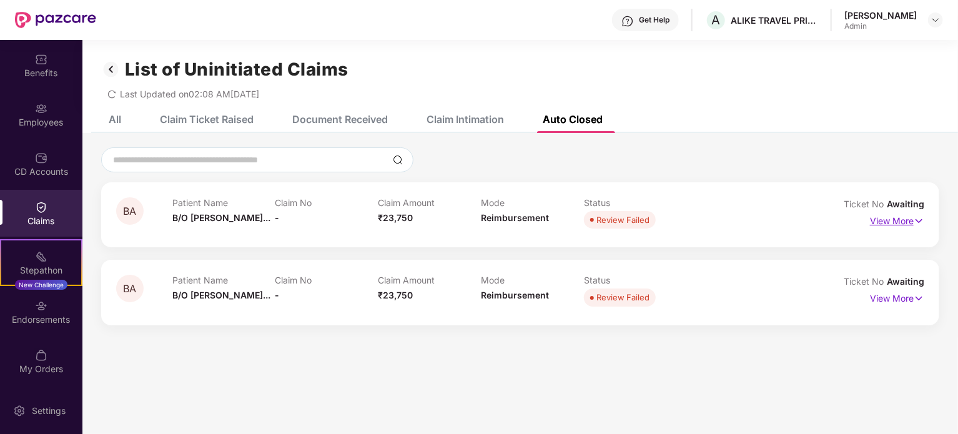
click at [922, 219] on img at bounding box center [919, 221] width 11 height 14
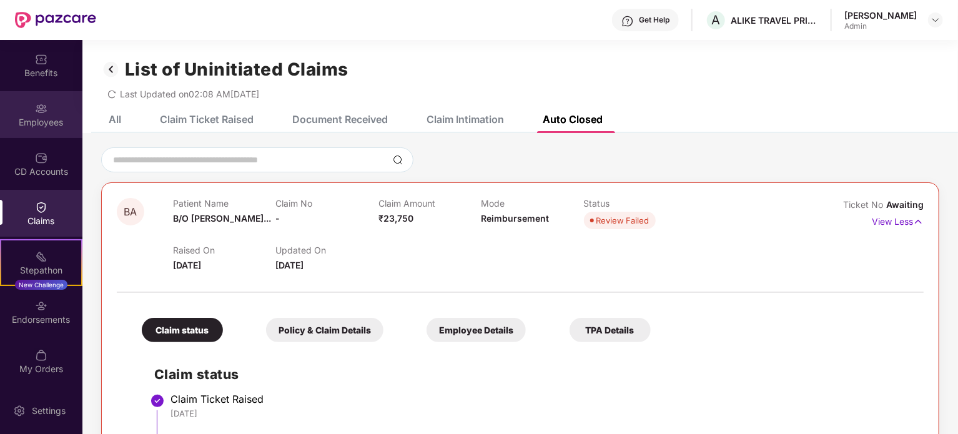
click at [40, 116] on div "Employees" at bounding box center [41, 122] width 82 height 12
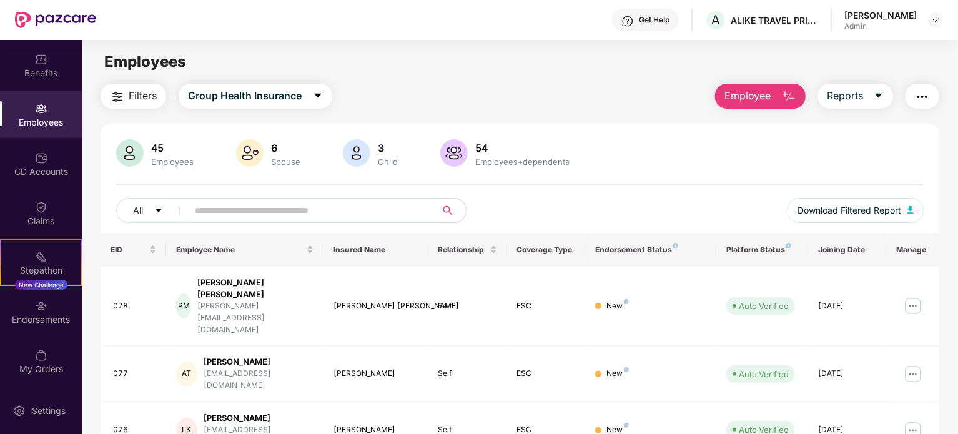
click at [377, 149] on div "3" at bounding box center [387, 148] width 25 height 12
click at [477, 154] on div "54" at bounding box center [522, 148] width 99 height 12
click at [37, 317] on div "Endorsements" at bounding box center [41, 319] width 82 height 12
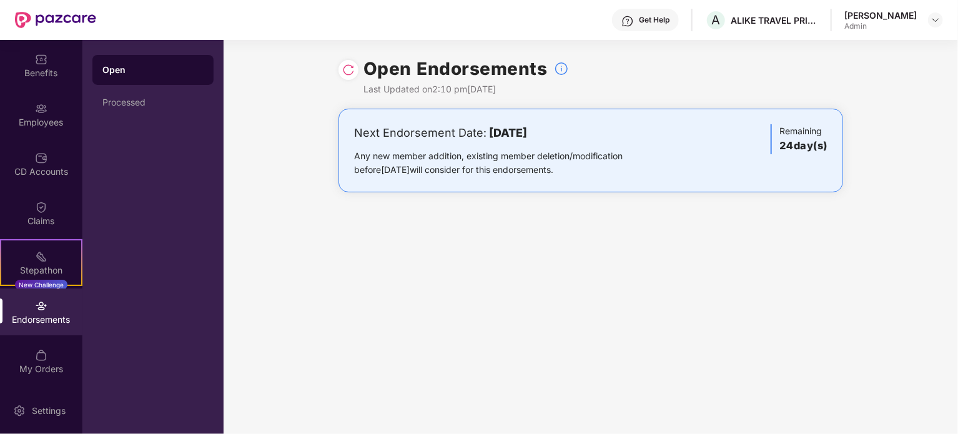
click at [37, 317] on div "Endorsements" at bounding box center [41, 319] width 82 height 12
click at [51, 315] on div "Endorsements" at bounding box center [41, 319] width 82 height 12
click at [35, 353] on img at bounding box center [41, 355] width 12 height 12
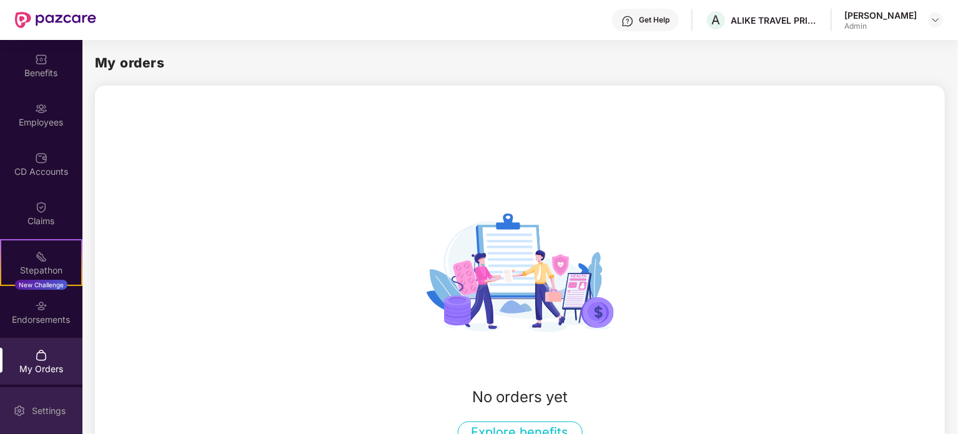
click at [35, 405] on div "Settings" at bounding box center [48, 411] width 41 height 12
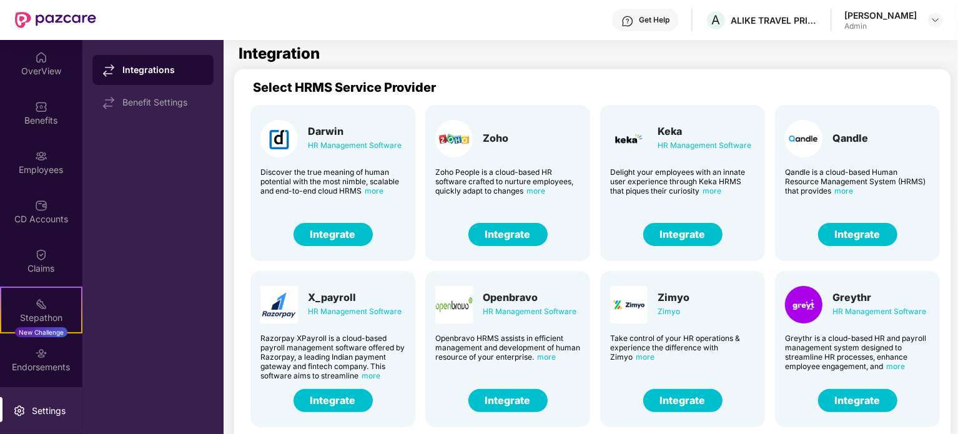
click at [39, 377] on div "Endorsements" at bounding box center [41, 359] width 82 height 47
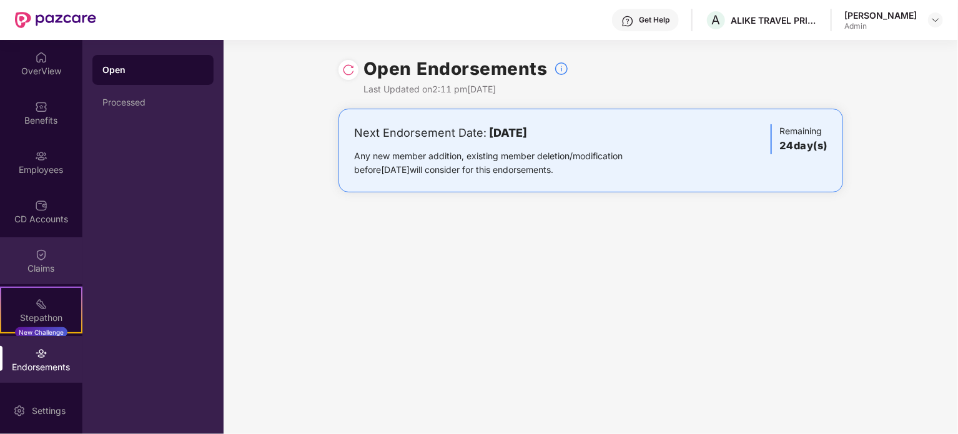
click at [32, 254] on div "Claims" at bounding box center [41, 260] width 82 height 47
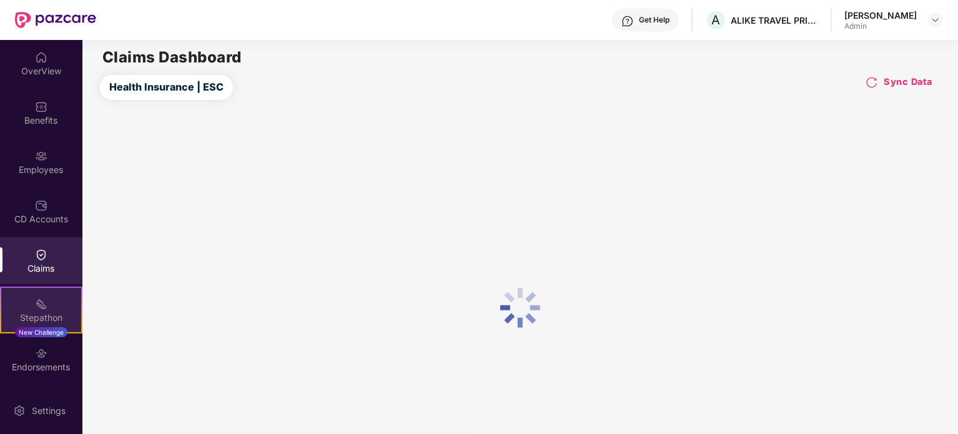
click at [39, 309] on img at bounding box center [41, 304] width 12 height 12
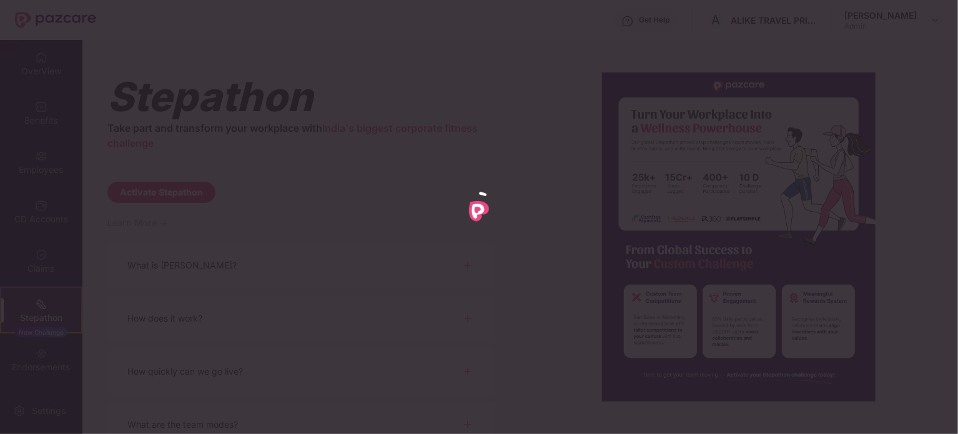
click at [38, 254] on div at bounding box center [479, 217] width 958 height 434
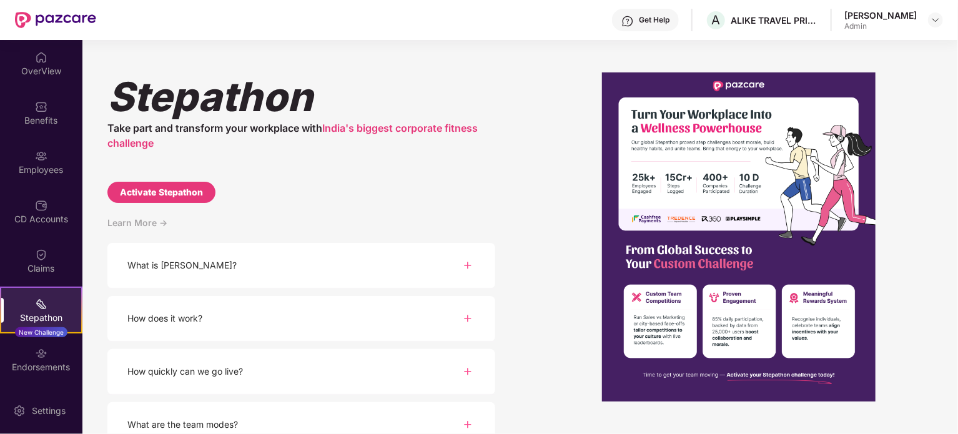
click at [135, 192] on div "Activate Stepathon" at bounding box center [161, 192] width 83 height 14
select select "****"
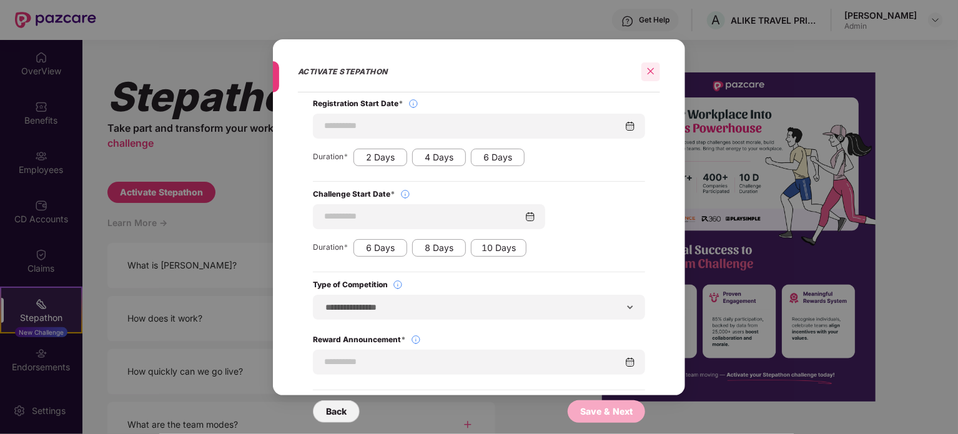
click at [649, 77] on div at bounding box center [650, 71] width 19 height 19
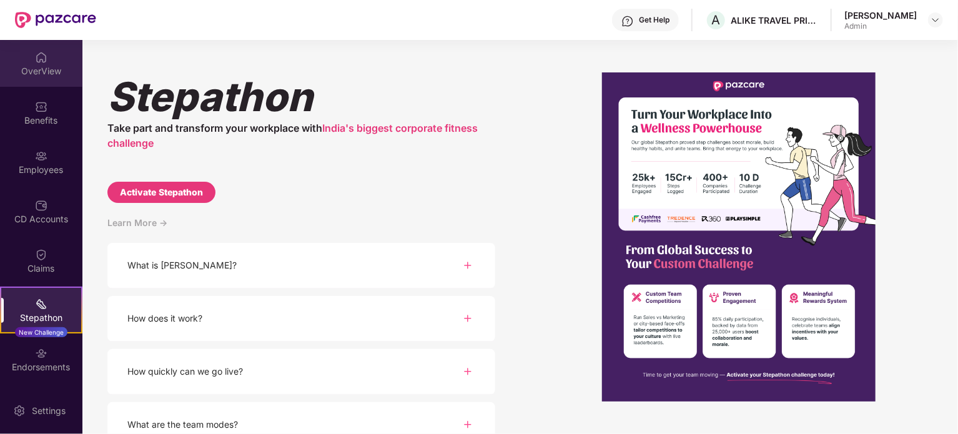
click at [31, 72] on div "OverView" at bounding box center [41, 71] width 82 height 12
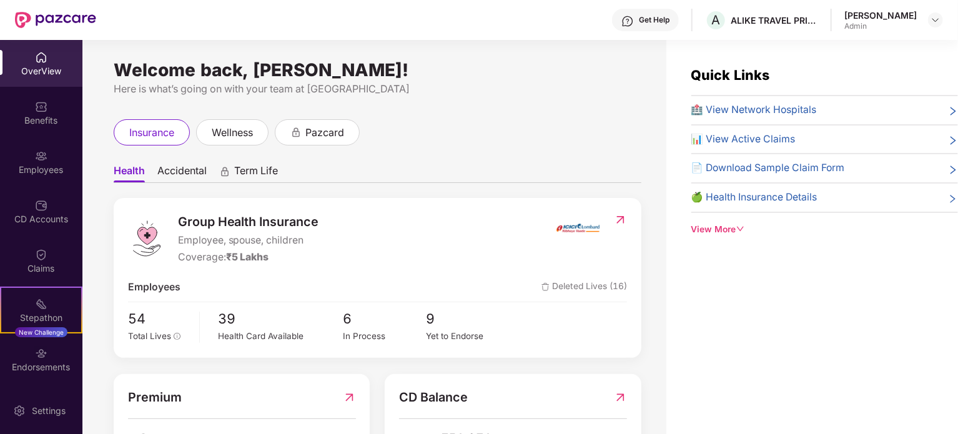
click at [44, 114] on div "Benefits" at bounding box center [41, 120] width 82 height 12
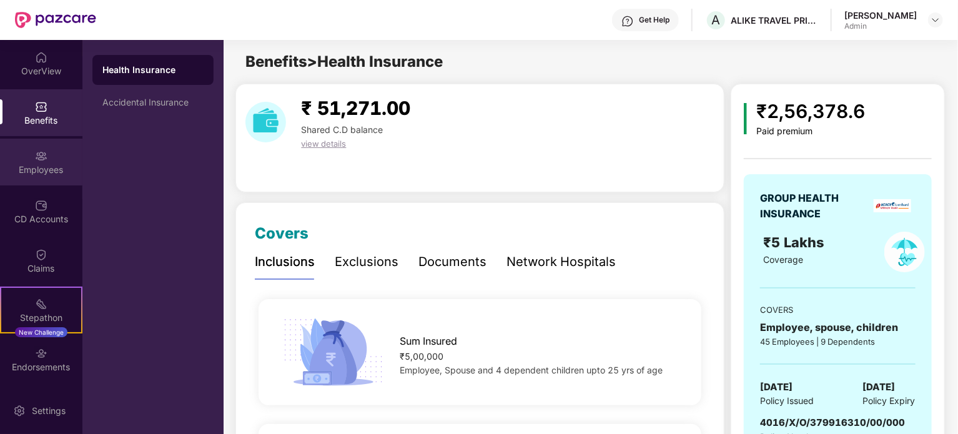
click at [44, 159] on img at bounding box center [41, 156] width 12 height 12
